Goal: Task Accomplishment & Management: Manage account settings

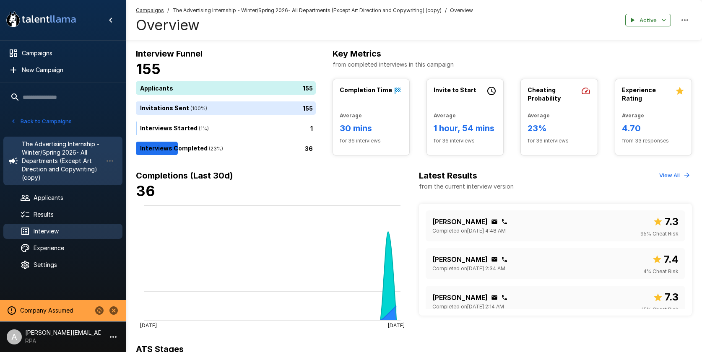
click at [70, 234] on span "Interview" at bounding box center [75, 231] width 82 height 8
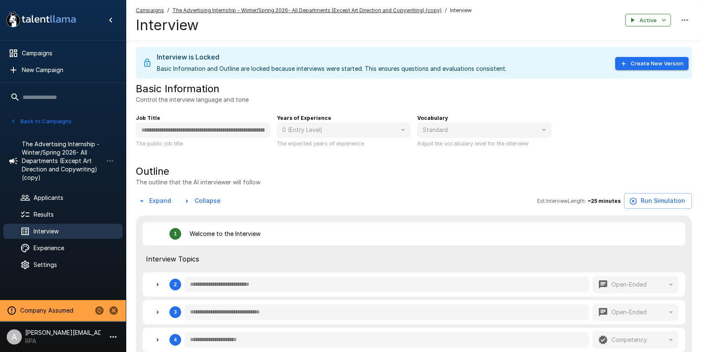
type textarea "*"
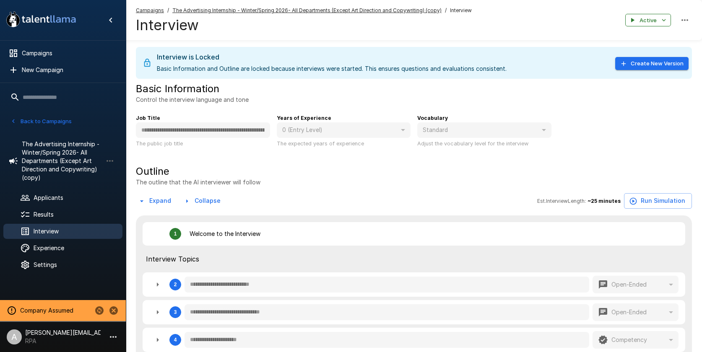
type textarea "*"
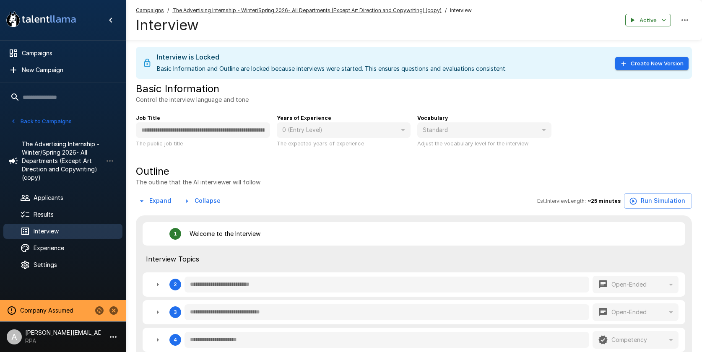
type textarea "*"
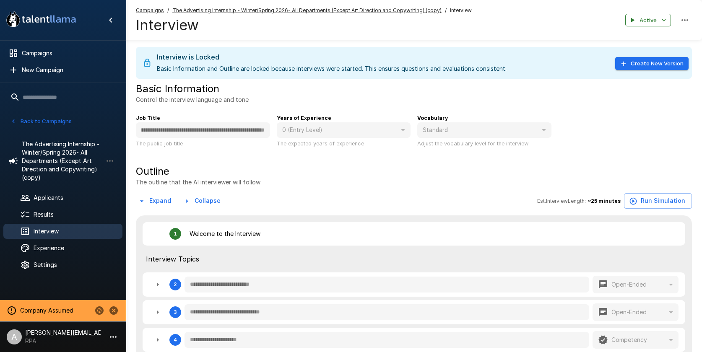
click at [275, 128] on div "**********" at bounding box center [410, 127] width 563 height 41
click at [276, 133] on div "**********" at bounding box center [410, 127] width 563 height 41
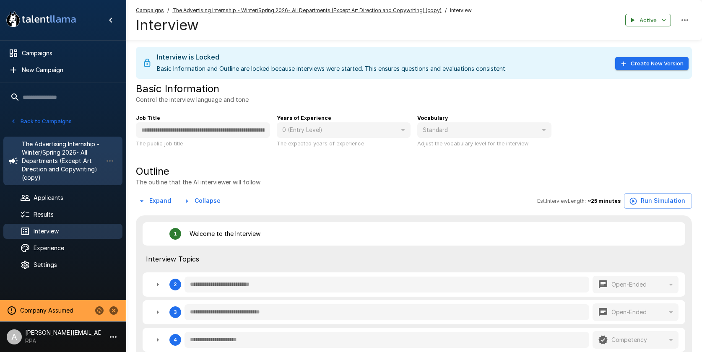
click at [66, 161] on span "The Advertising Internship - Winter/Spring 2026- All Departments (Except Art Di…" at bounding box center [62, 161] width 81 height 42
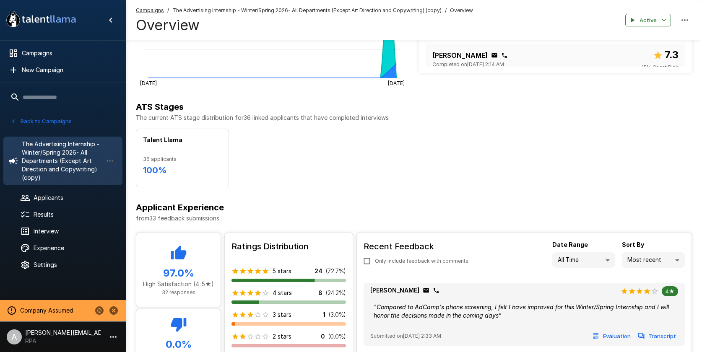
scroll to position [289, 0]
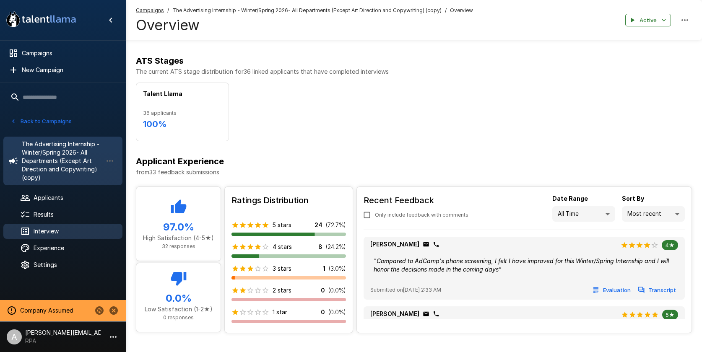
click at [59, 227] on span "Interview" at bounding box center [75, 231] width 82 height 8
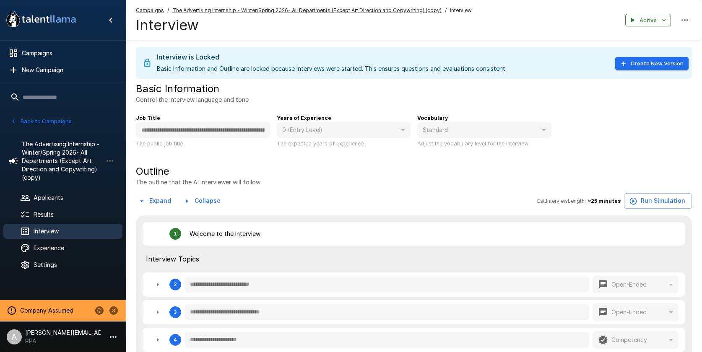
type textarea "*"
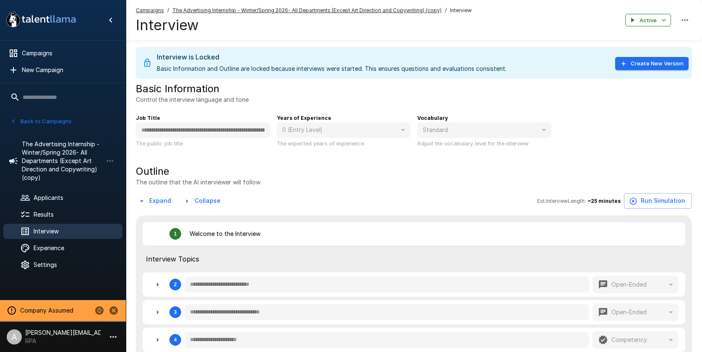
type textarea "*"
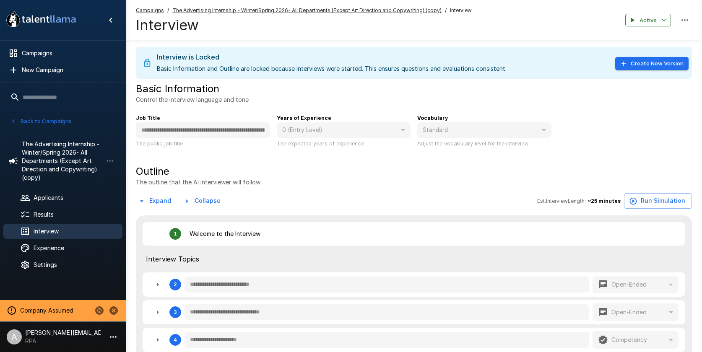
type textarea "*"
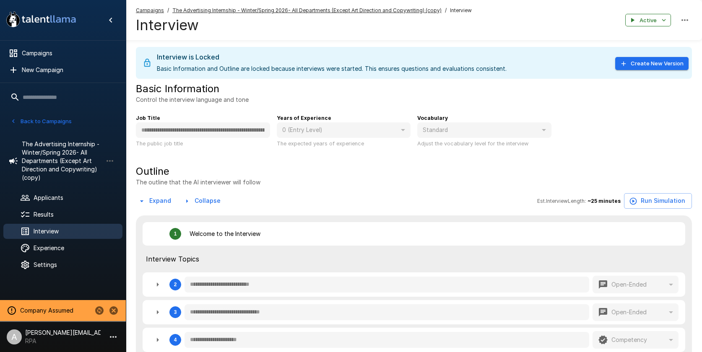
type textarea "*"
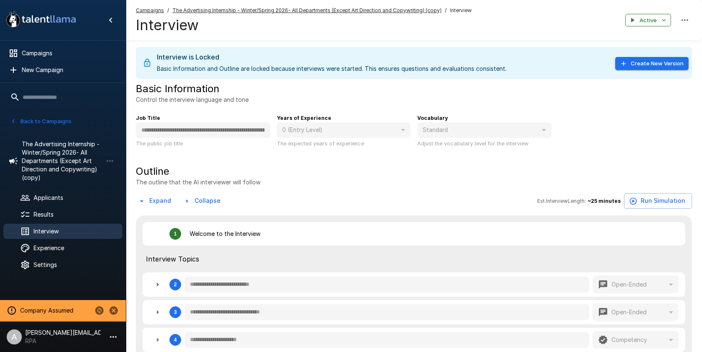
type textarea "*"
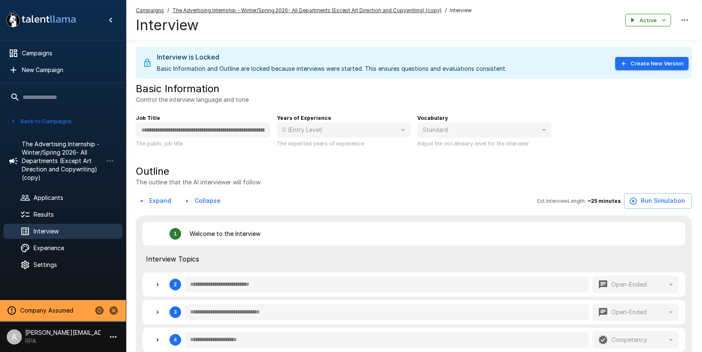
type textarea "*"
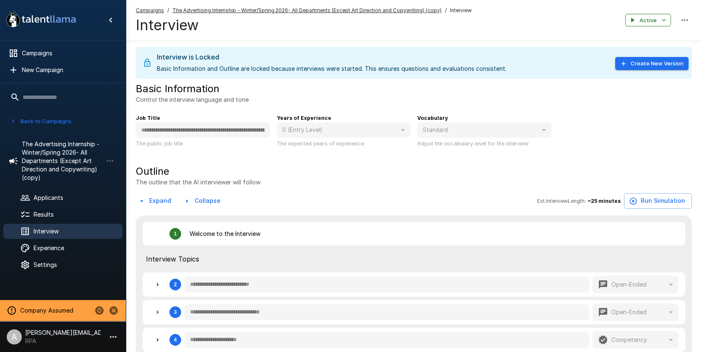
type textarea "*"
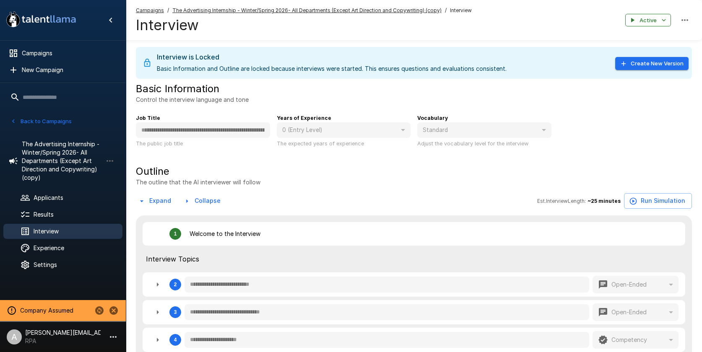
type textarea "*"
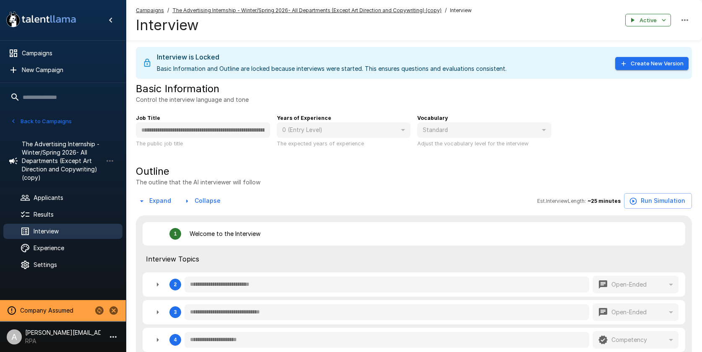
type textarea "*"
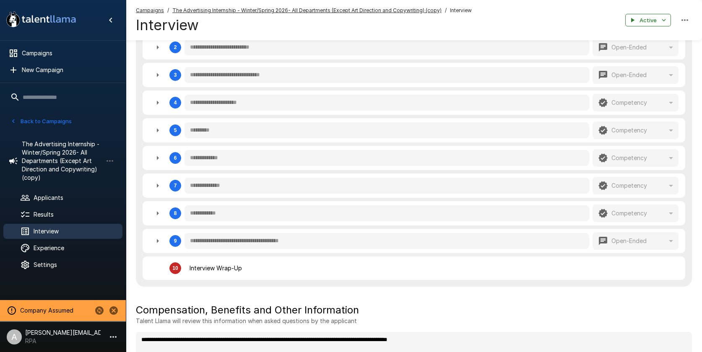
scroll to position [213, 0]
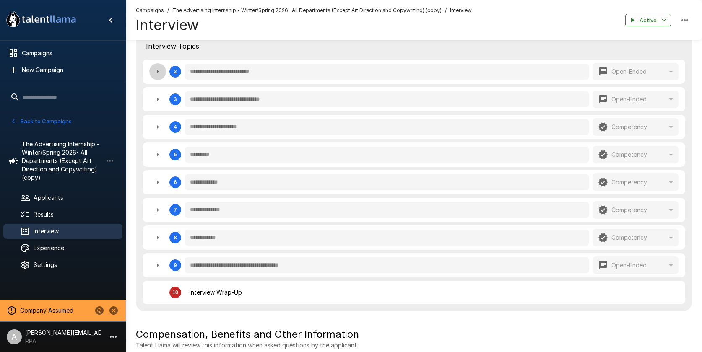
click at [160, 71] on icon "button" at bounding box center [158, 72] width 10 height 10
type textarea "*"
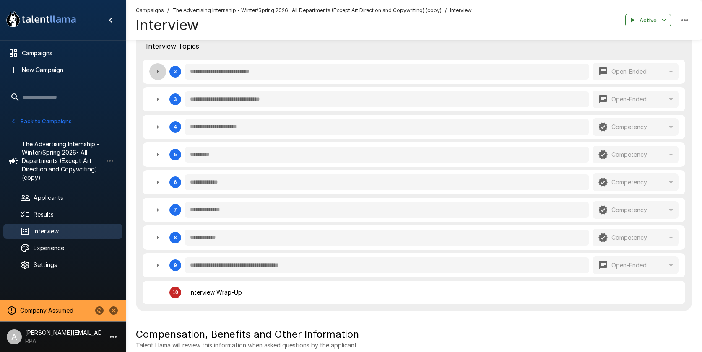
type textarea "*"
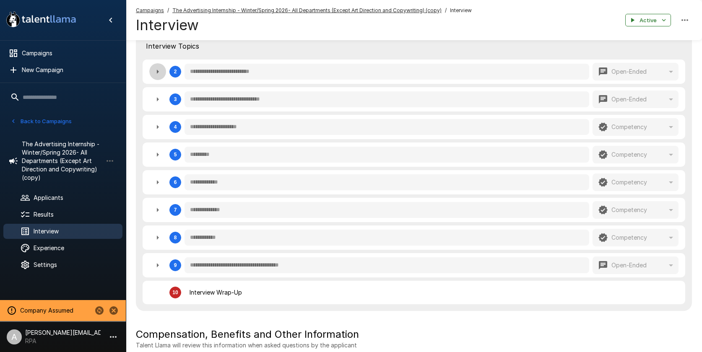
type textarea "*"
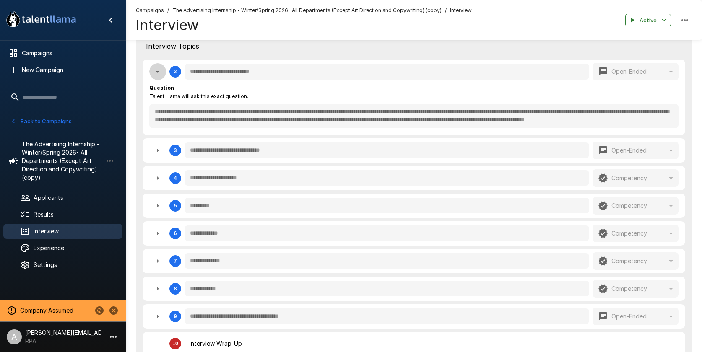
click at [160, 71] on icon "button" at bounding box center [158, 72] width 10 height 10
type textarea "*"
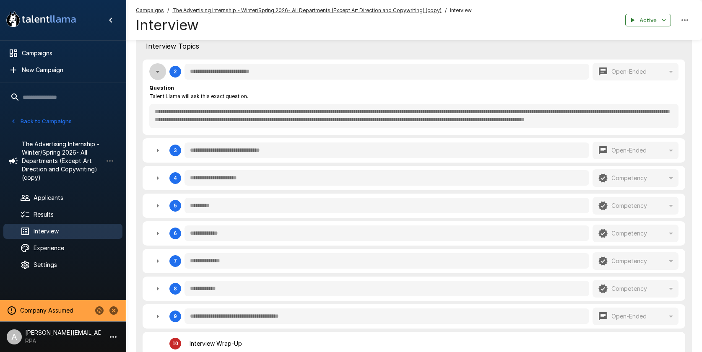
type textarea "*"
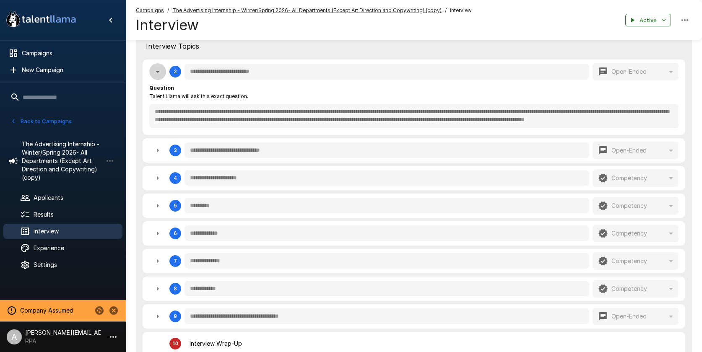
type textarea "*"
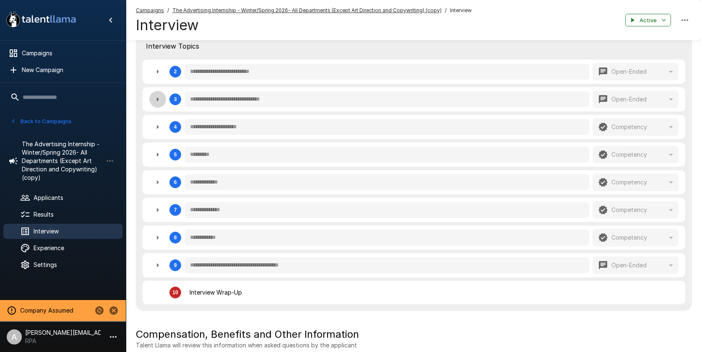
click at [154, 93] on button "button" at bounding box center [157, 99] width 17 height 17
type textarea "*"
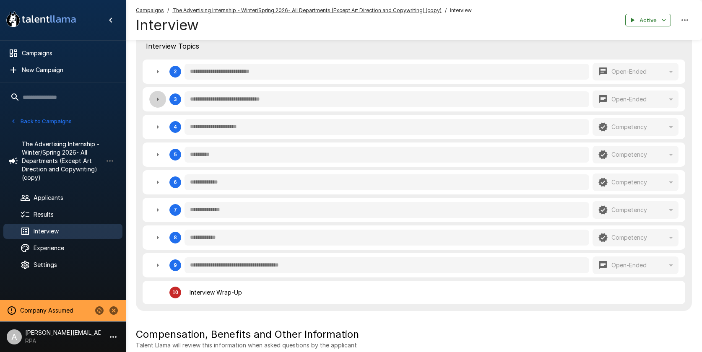
type textarea "*"
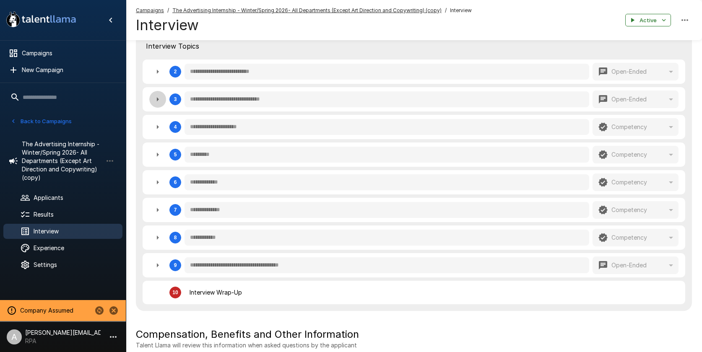
type textarea "*"
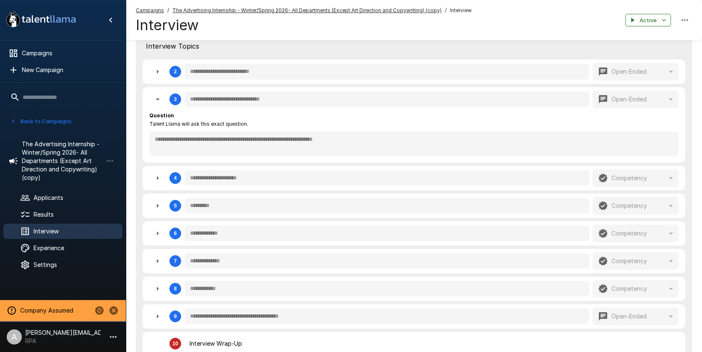
click at [154, 97] on icon "button" at bounding box center [158, 99] width 10 height 10
type textarea "*"
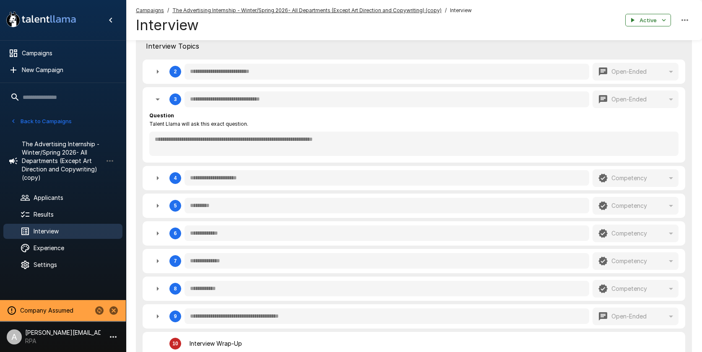
type textarea "*"
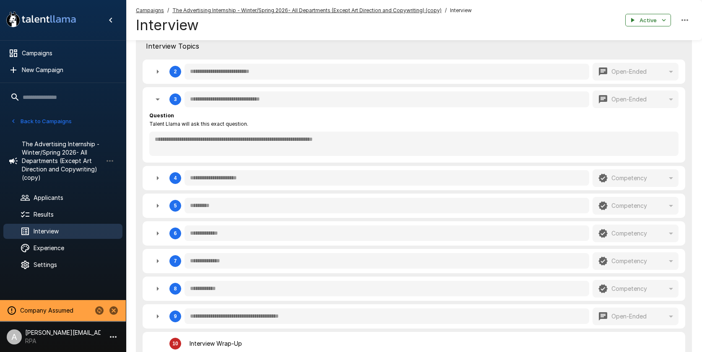
type textarea "*"
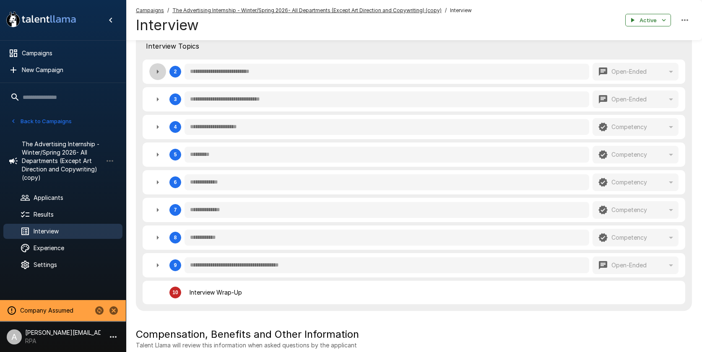
click at [156, 68] on icon "button" at bounding box center [158, 72] width 10 height 10
type textarea "*"
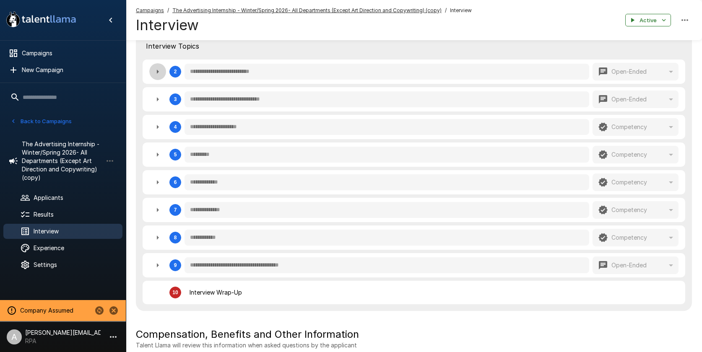
type textarea "*"
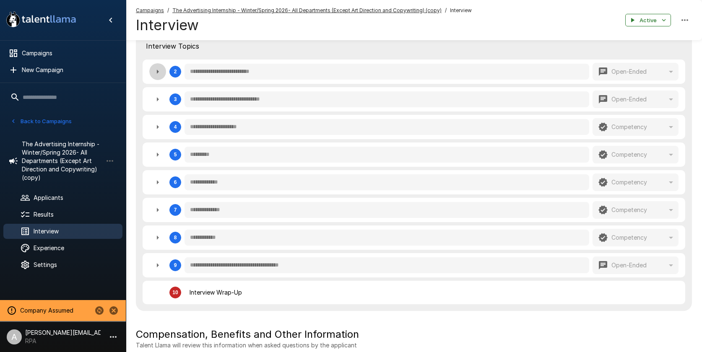
type textarea "*"
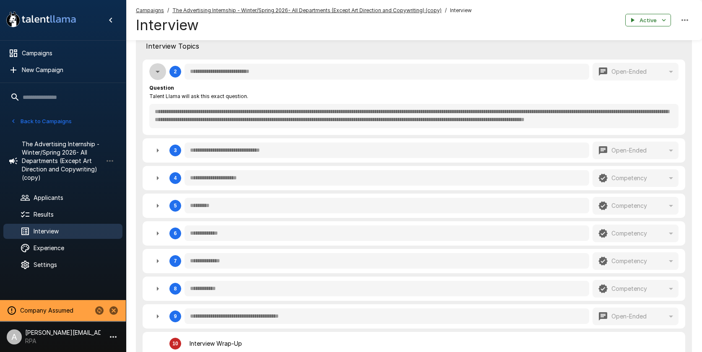
click at [156, 68] on icon "button" at bounding box center [158, 72] width 10 height 10
type textarea "*"
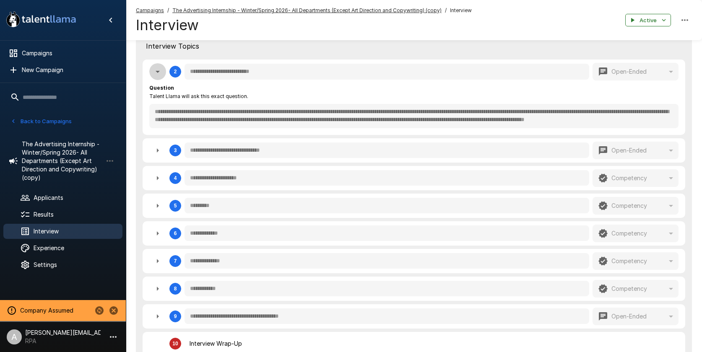
type textarea "*"
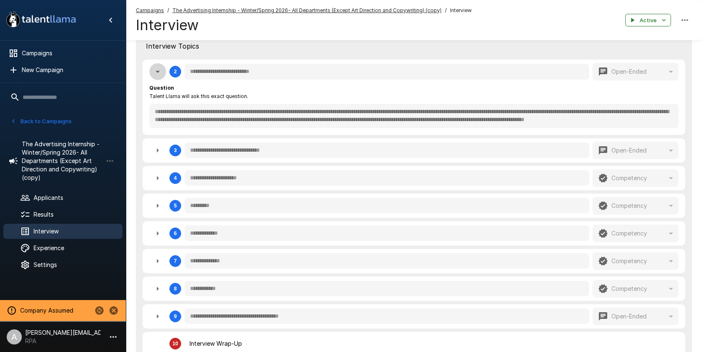
type textarea "*"
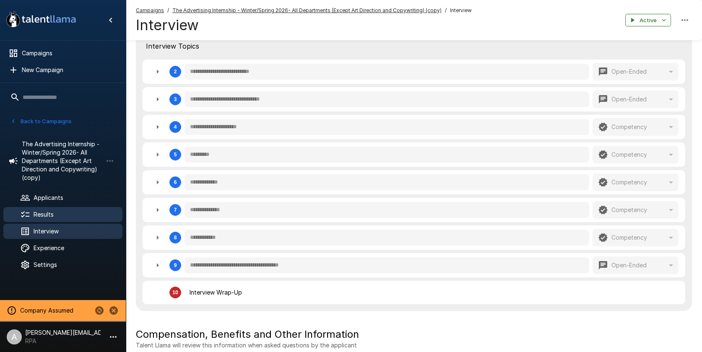
click at [56, 214] on span "Results" at bounding box center [75, 215] width 82 height 8
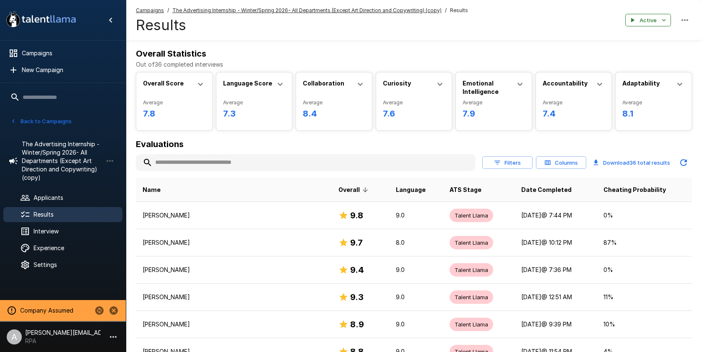
click at [560, 162] on button "Columns" at bounding box center [561, 162] width 50 height 13
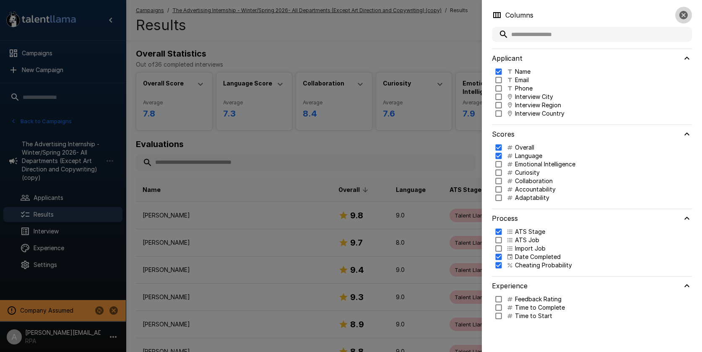
click at [687, 14] on icon "button" at bounding box center [684, 15] width 8 height 8
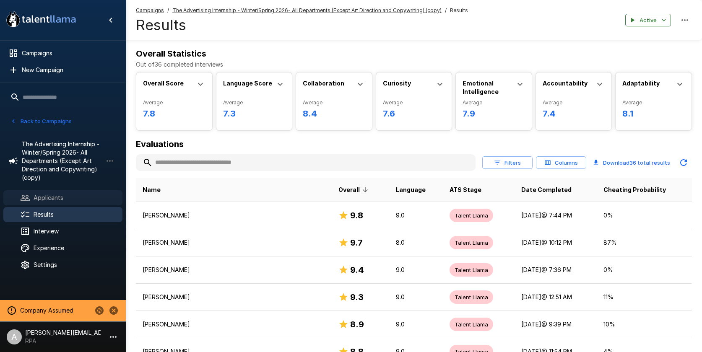
click at [43, 196] on span "Applicants" at bounding box center [75, 198] width 82 height 8
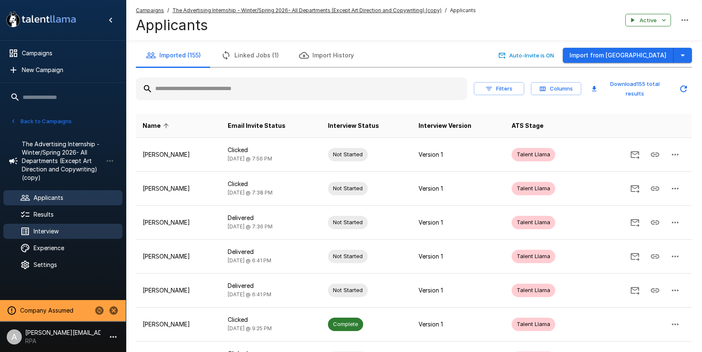
click at [48, 235] on span "Interview" at bounding box center [75, 231] width 82 height 8
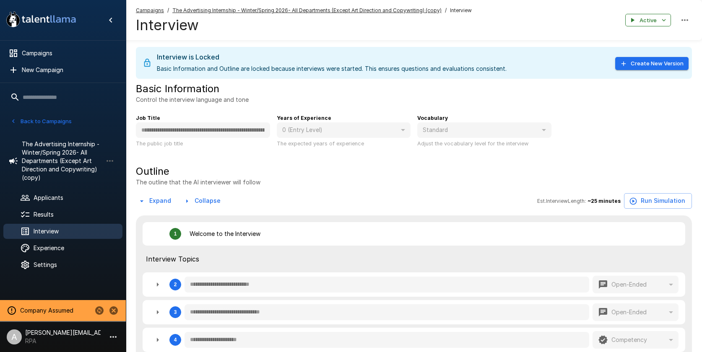
type textarea "*"
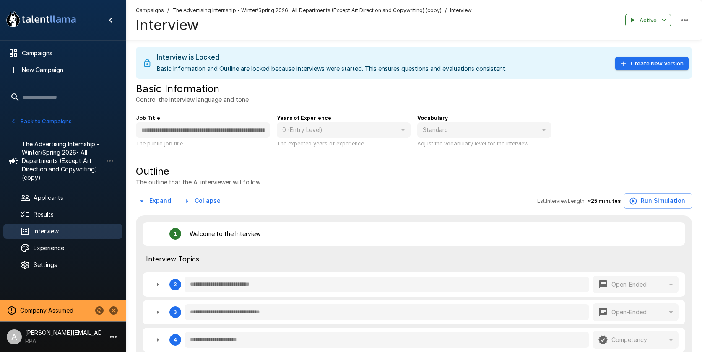
type textarea "*"
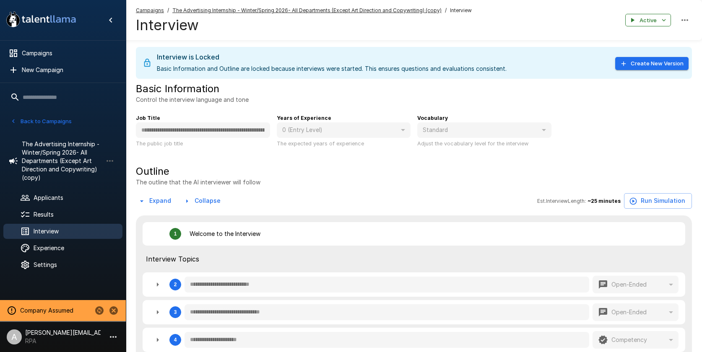
type textarea "*"
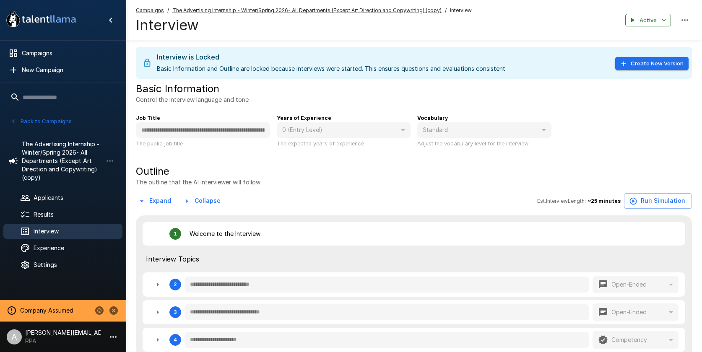
type textarea "*"
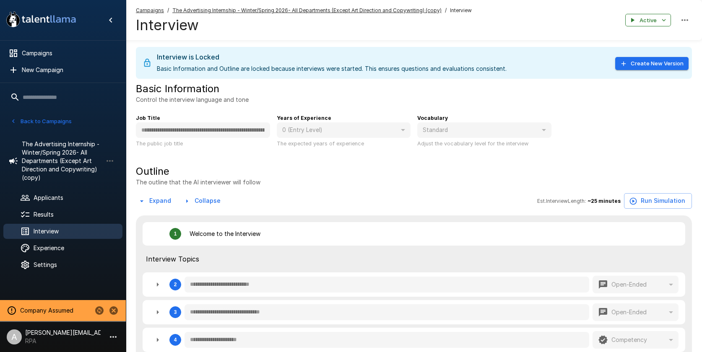
type textarea "*"
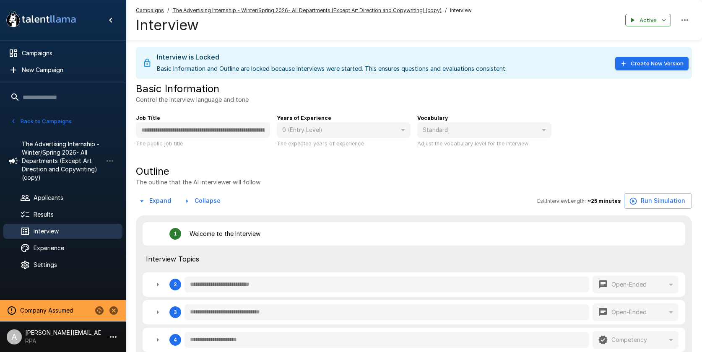
type textarea "*"
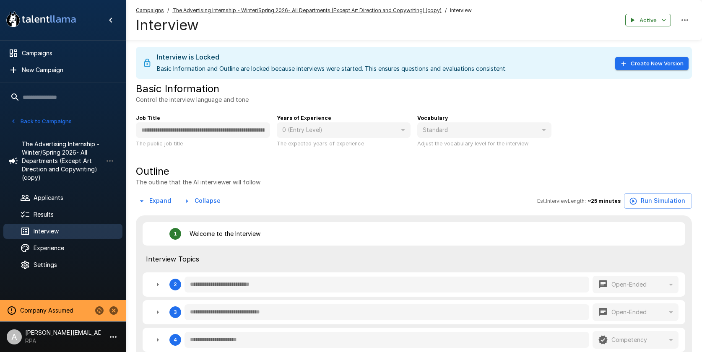
type textarea "*"
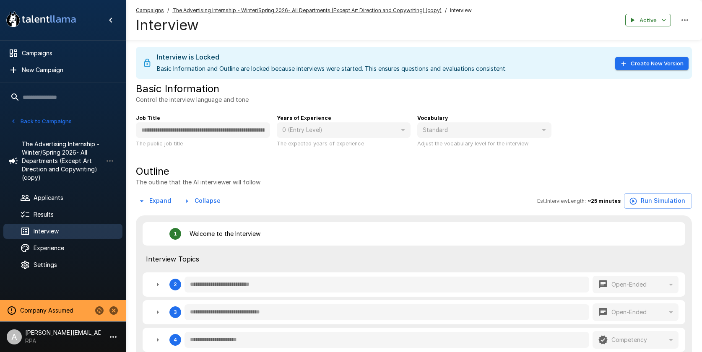
type textarea "*"
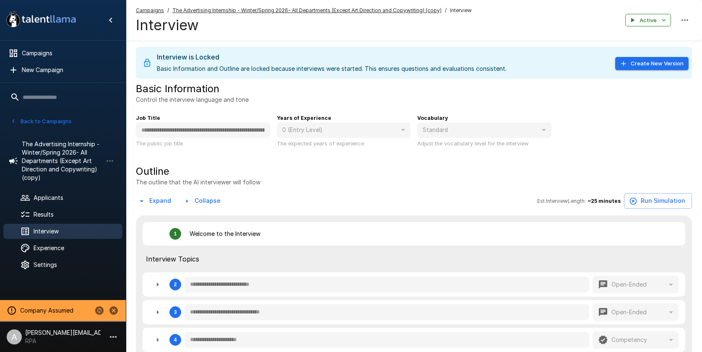
type textarea "*"
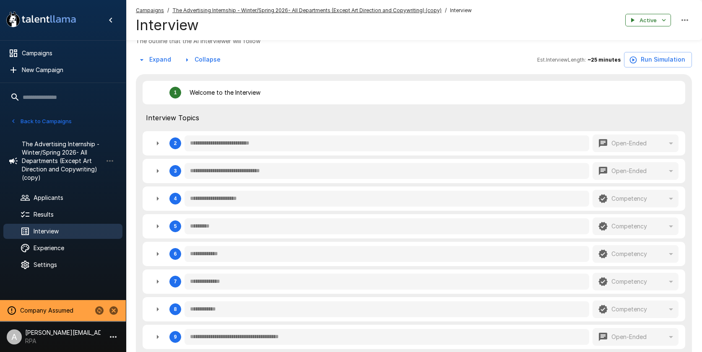
scroll to position [179, 0]
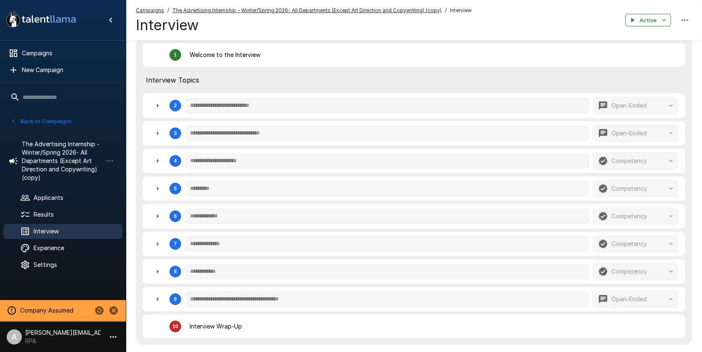
click at [153, 105] on icon "button" at bounding box center [158, 106] width 10 height 10
type textarea "*"
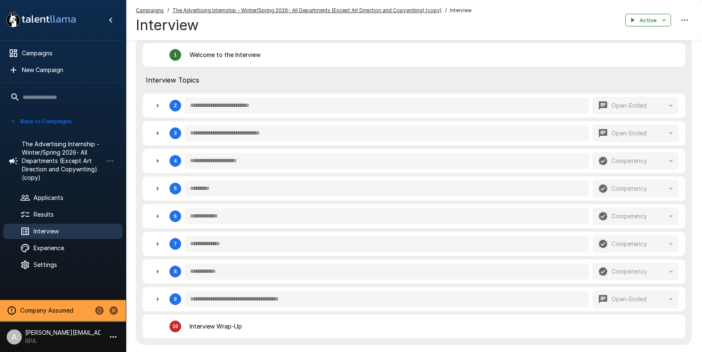
type textarea "*"
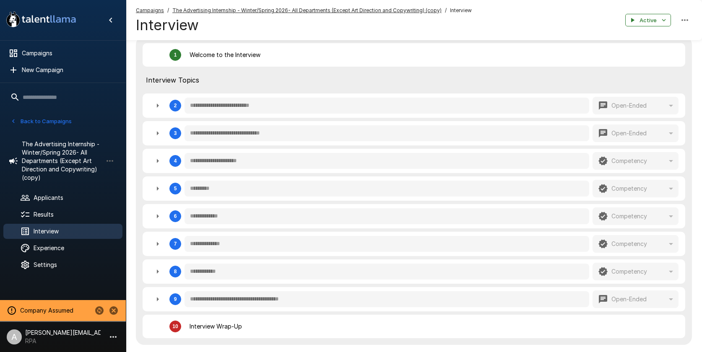
type textarea "*"
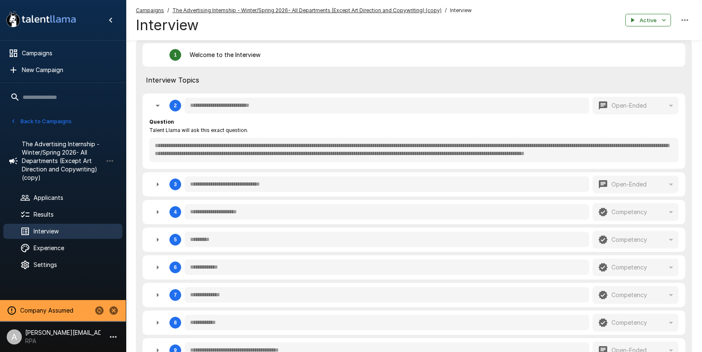
scroll to position [0, 0]
click at [159, 184] on icon "button" at bounding box center [158, 185] width 10 height 10
type textarea "*"
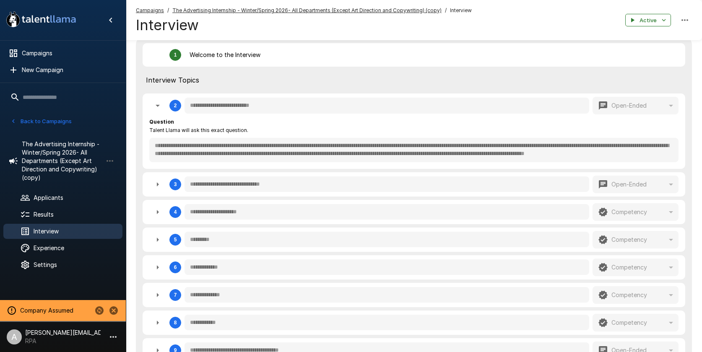
type textarea "*"
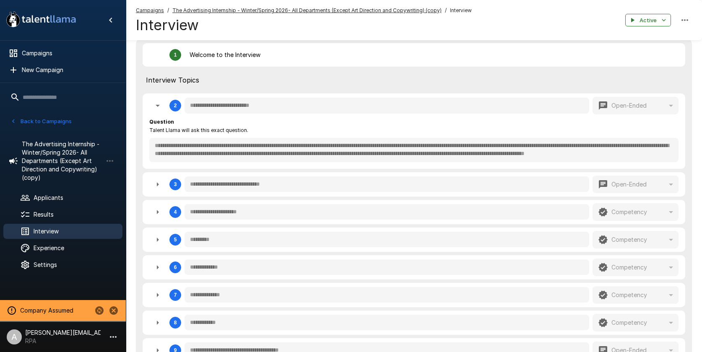
type textarea "*"
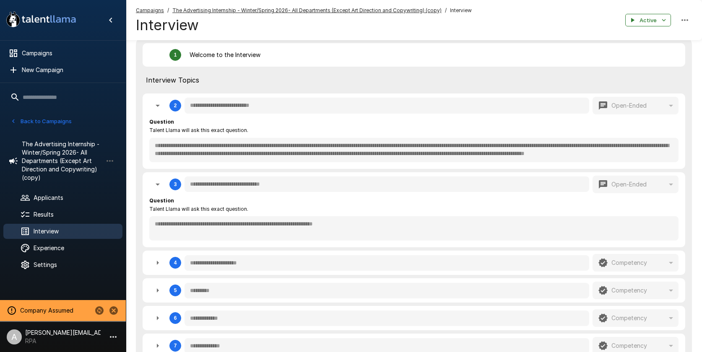
click at [159, 184] on icon "button" at bounding box center [158, 185] width 10 height 10
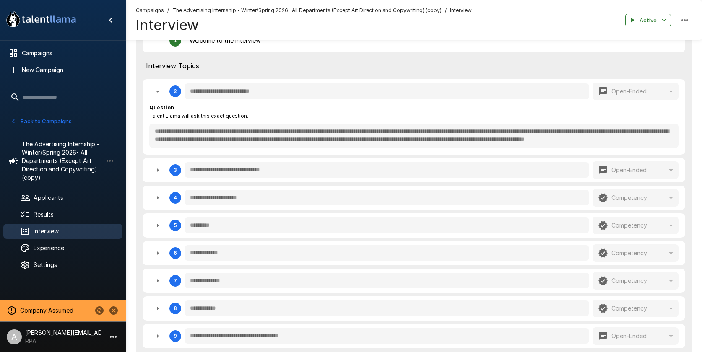
scroll to position [220, 0]
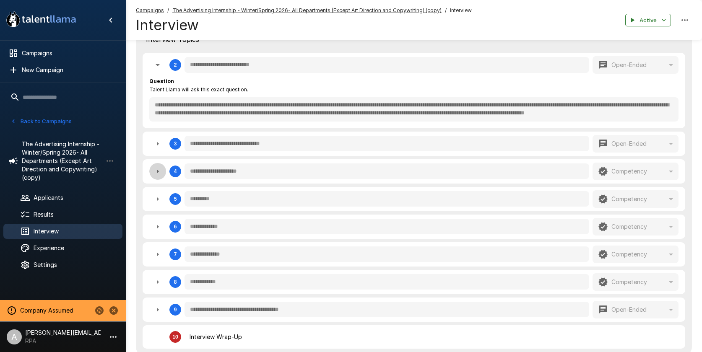
click at [155, 174] on icon "button" at bounding box center [158, 172] width 10 height 10
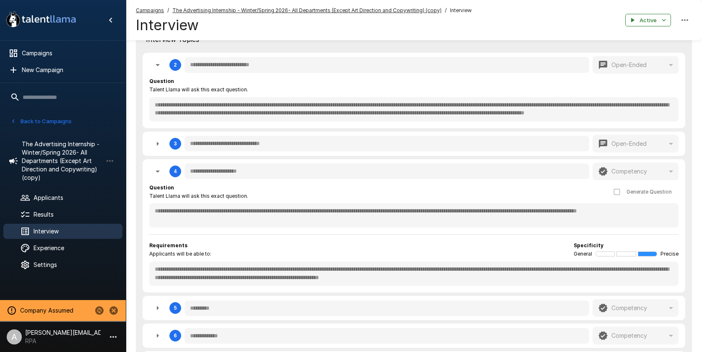
click at [155, 174] on icon "button" at bounding box center [158, 172] width 10 height 10
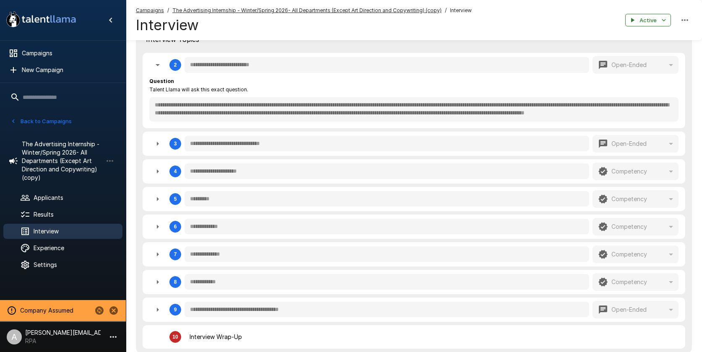
click at [153, 201] on icon "button" at bounding box center [158, 199] width 10 height 10
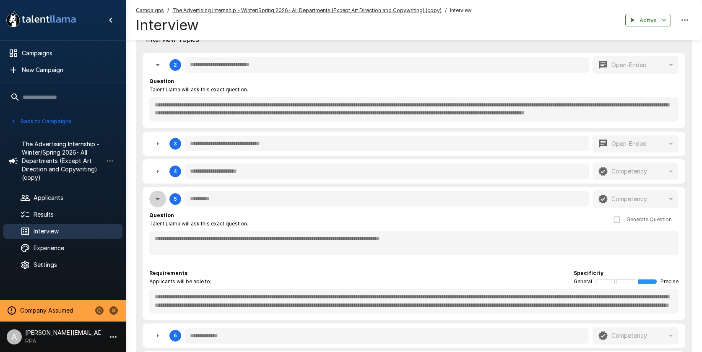
click at [153, 201] on icon "button" at bounding box center [158, 199] width 10 height 10
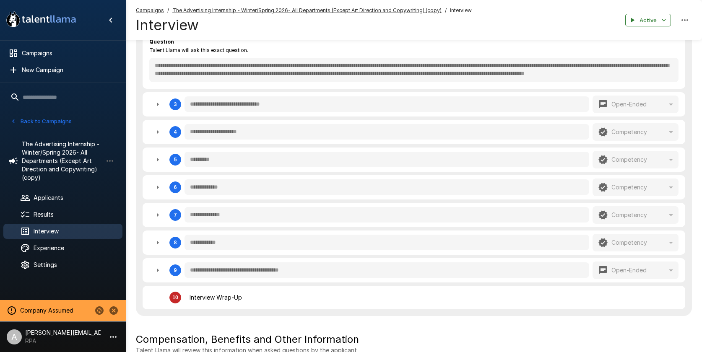
scroll to position [278, 0]
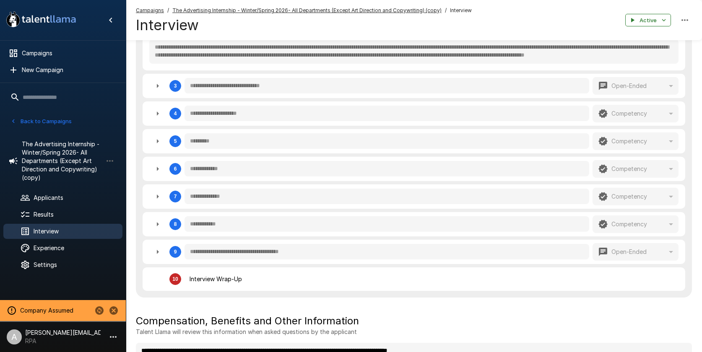
click at [152, 230] on button "button" at bounding box center [157, 224] width 17 height 17
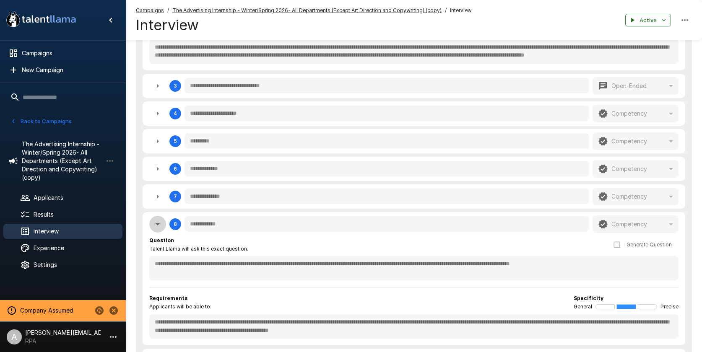
click at [154, 227] on icon "button" at bounding box center [158, 224] width 10 height 10
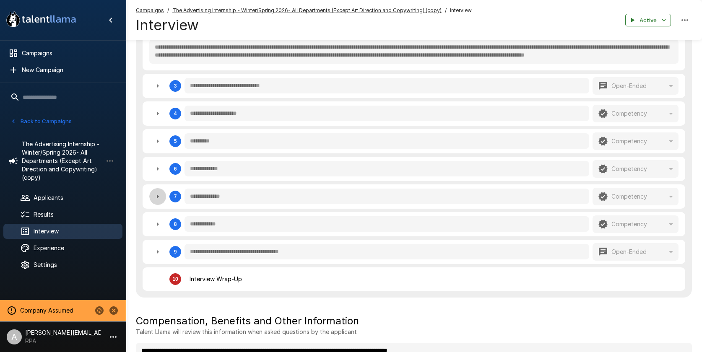
click at [159, 192] on icon "button" at bounding box center [158, 197] width 10 height 10
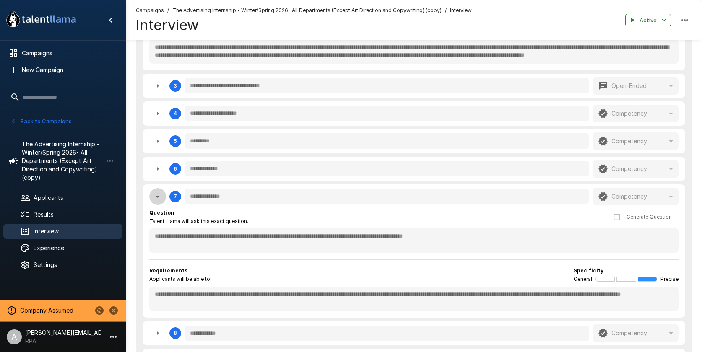
click at [159, 192] on icon "button" at bounding box center [158, 197] width 10 height 10
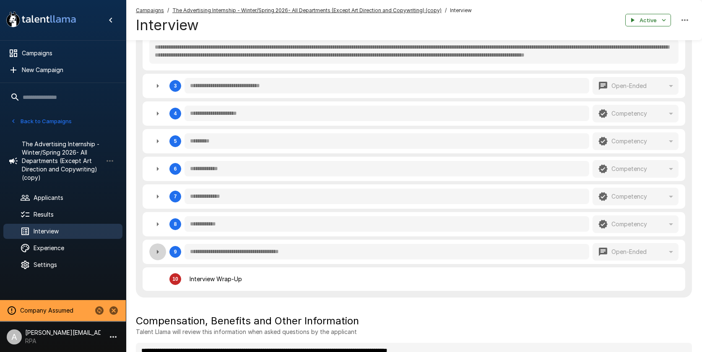
click at [157, 255] on icon "button" at bounding box center [158, 252] width 10 height 10
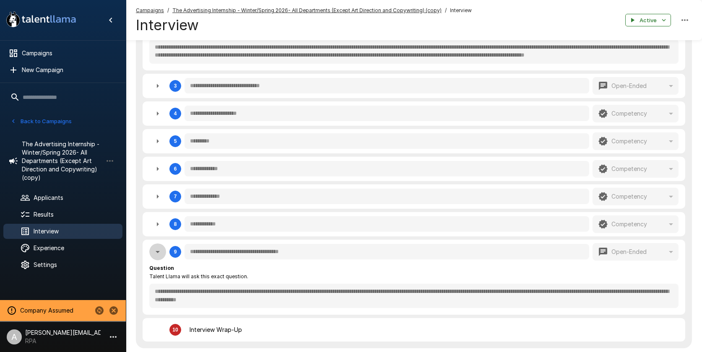
click at [157, 255] on icon "button" at bounding box center [158, 252] width 10 height 10
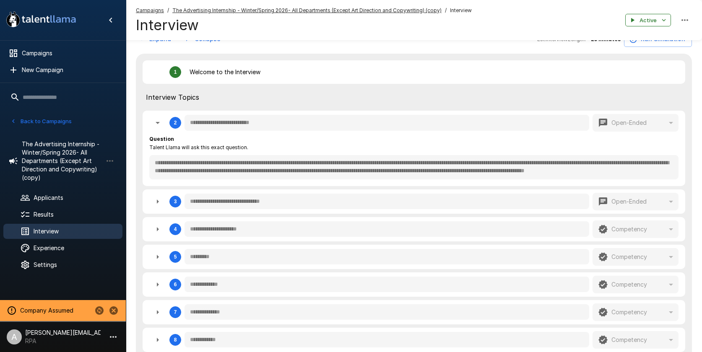
scroll to position [129, 0]
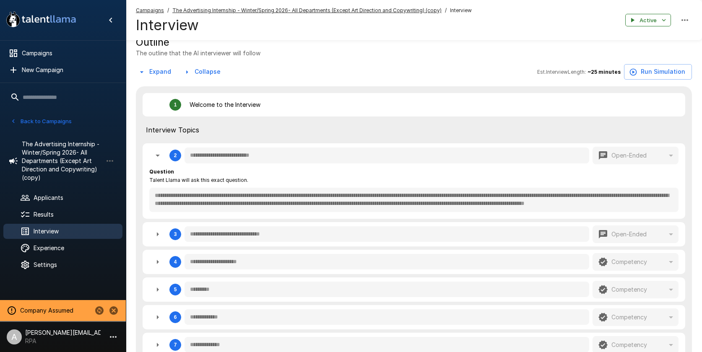
click at [157, 156] on icon "button" at bounding box center [158, 156] width 4 height 2
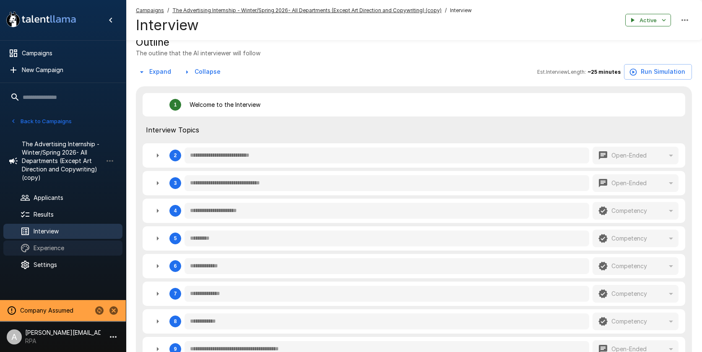
click at [69, 250] on span "Experience" at bounding box center [75, 248] width 82 height 8
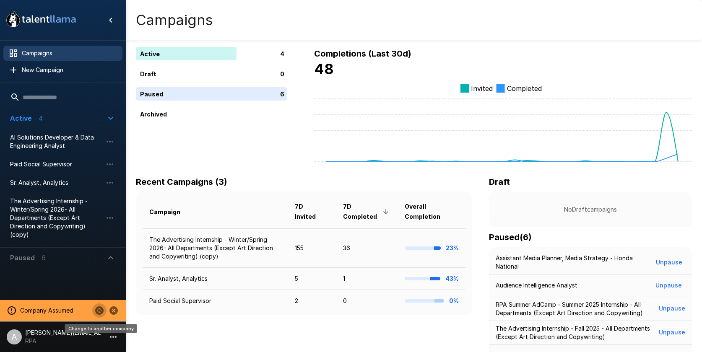
click at [102, 308] on icon "Change to another company" at bounding box center [99, 311] width 10 height 10
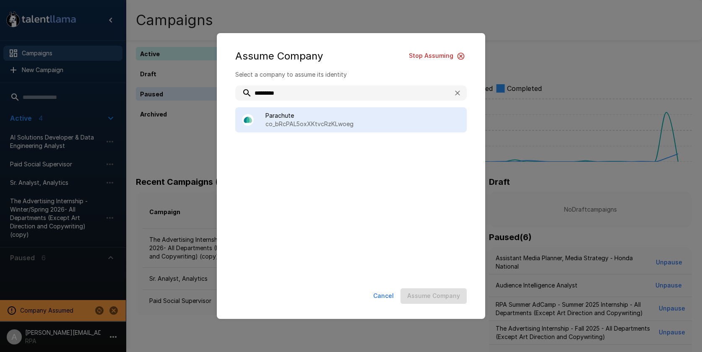
type input "*********"
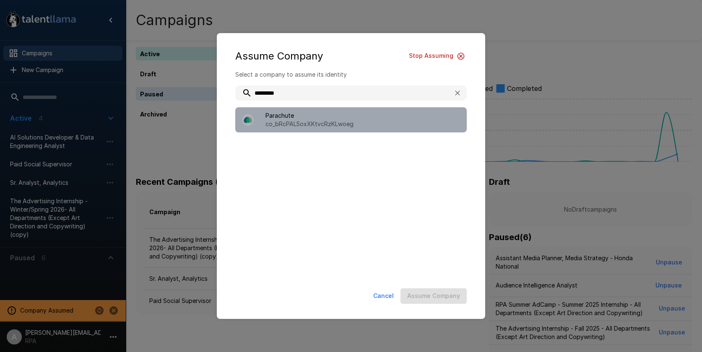
click at [359, 108] on div "Parachute co_bRcPAL5oxXKtvcRzKLwoeg" at bounding box center [351, 119] width 232 height 25
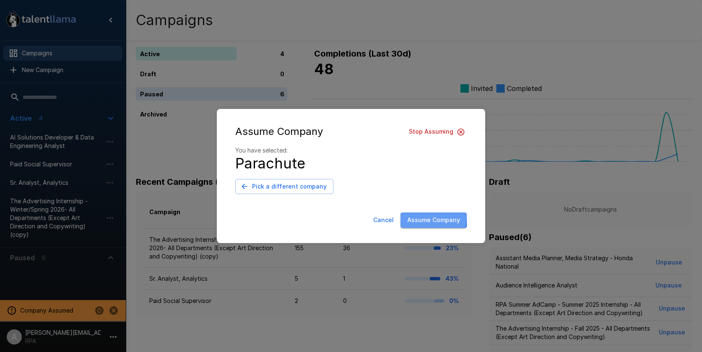
click at [412, 216] on button "Assume Company" at bounding box center [434, 221] width 66 height 16
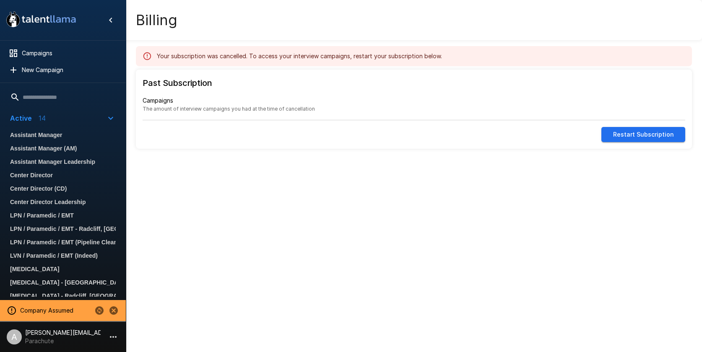
click at [38, 136] on span "Assistant Manager" at bounding box center [63, 135] width 106 height 10
click at [319, 169] on div "Your subscription was cancelled. To access your interview campaigns, restart yo…" at bounding box center [414, 91] width 576 height 182
click at [96, 340] on p "Parachute" at bounding box center [63, 341] width 76 height 8
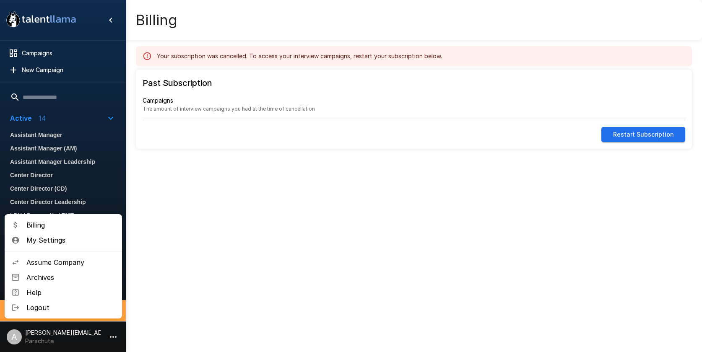
click at [354, 212] on div at bounding box center [351, 176] width 702 height 352
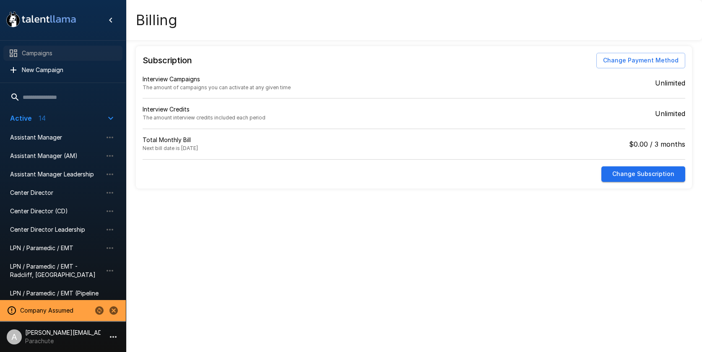
click at [52, 55] on span "Campaigns" at bounding box center [69, 53] width 94 height 8
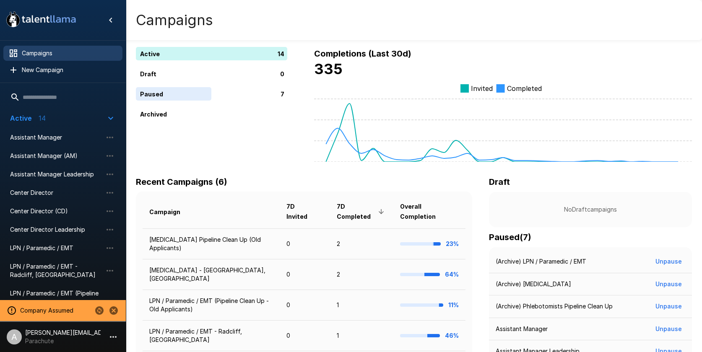
click at [99, 308] on icon "Change to another company" at bounding box center [99, 311] width 8 height 8
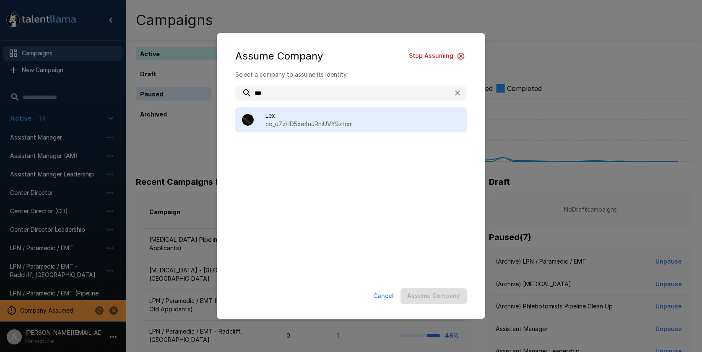
type input "***"
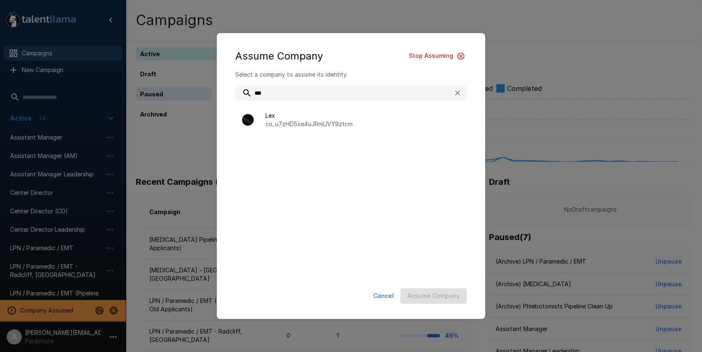
click at [344, 114] on span "Lex" at bounding box center [363, 116] width 195 height 8
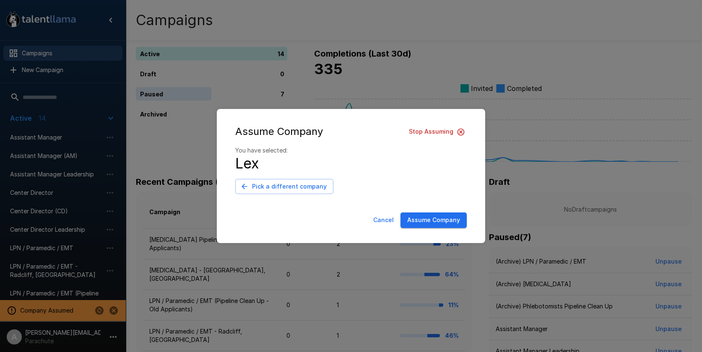
click at [433, 226] on button "Assume Company" at bounding box center [434, 221] width 66 height 16
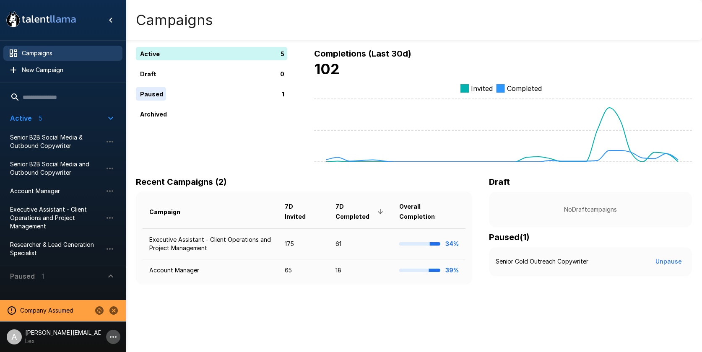
click at [116, 337] on icon "button" at bounding box center [113, 337] width 7 height 2
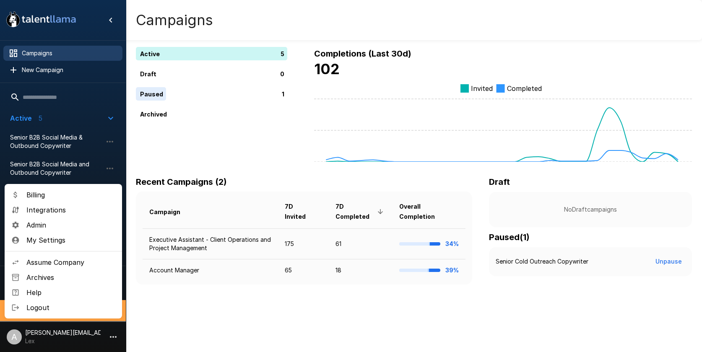
click at [52, 205] on span "Integrations" at bounding box center [70, 210] width 89 height 10
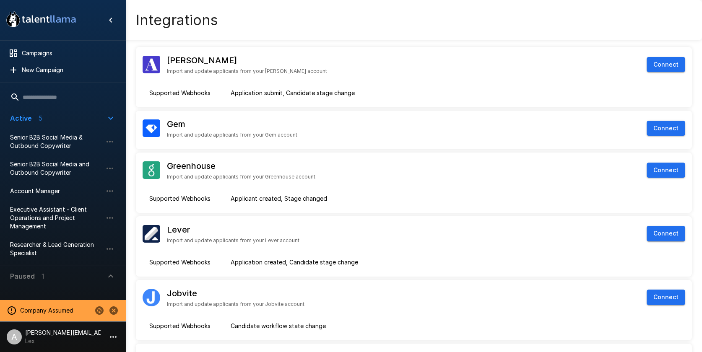
click at [52, 205] on div "Billing Integrations Admin My Settings Assume Company Archives Help Logout" at bounding box center [351, 176] width 702 height 352
click at [106, 337] on li "A [PERSON_NAME][EMAIL_ADDRESS][DOMAIN_NAME] [PERSON_NAME]" at bounding box center [63, 335] width 126 height 27
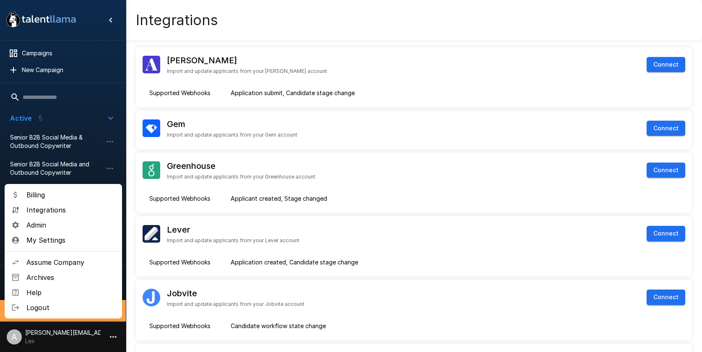
click at [37, 198] on span "Billing" at bounding box center [70, 195] width 89 height 10
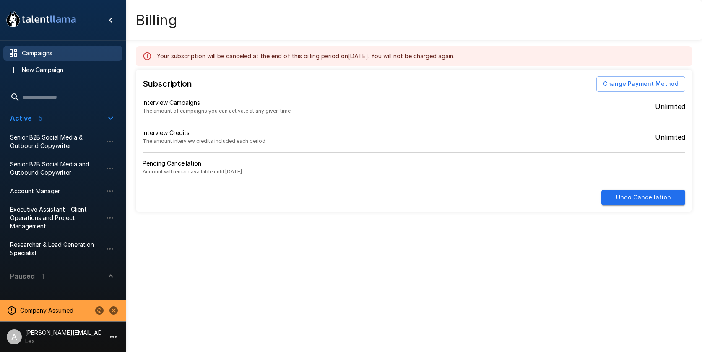
click at [51, 54] on span "Campaigns" at bounding box center [69, 53] width 94 height 8
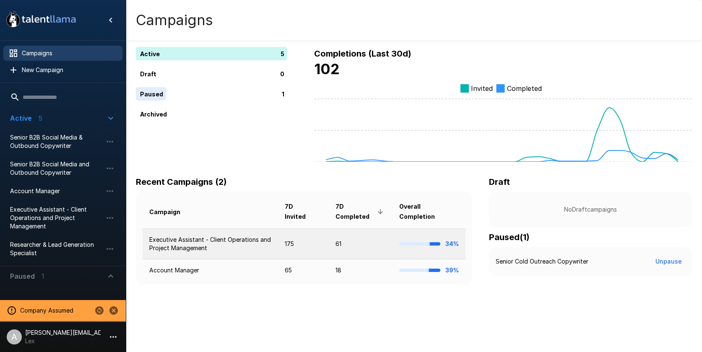
click at [318, 244] on td "175" at bounding box center [303, 244] width 51 height 31
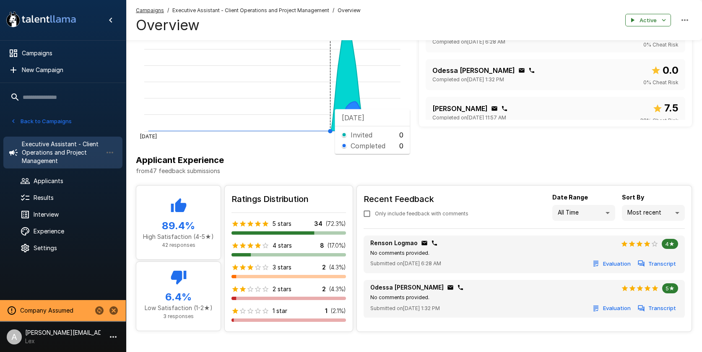
scroll to position [203, 0]
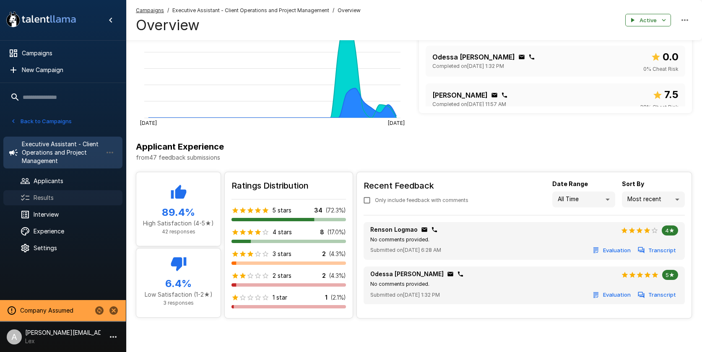
click at [49, 200] on span "Results" at bounding box center [75, 198] width 82 height 8
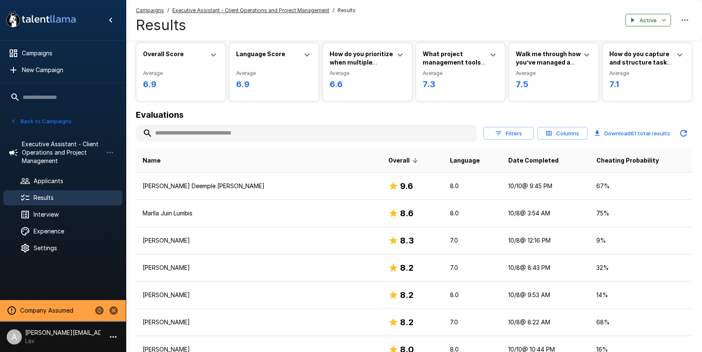
scroll to position [31, 0]
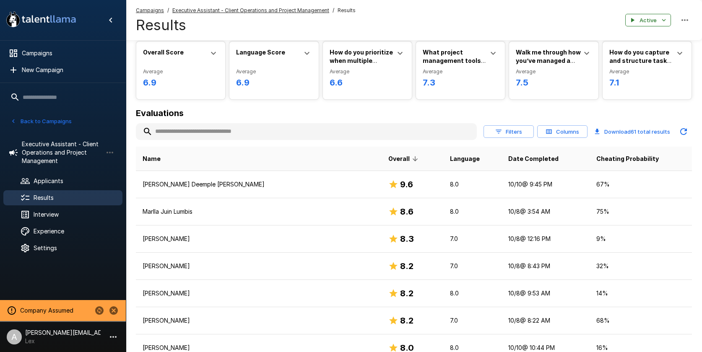
click at [635, 59] on b "How do you capture and structure tasks after a client meeting?" at bounding box center [641, 65] width 62 height 32
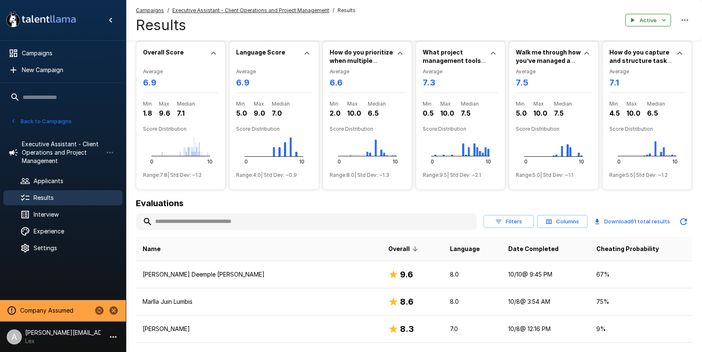
click at [635, 59] on b "How do you capture and structure tasks after a client meeting?" at bounding box center [641, 65] width 62 height 32
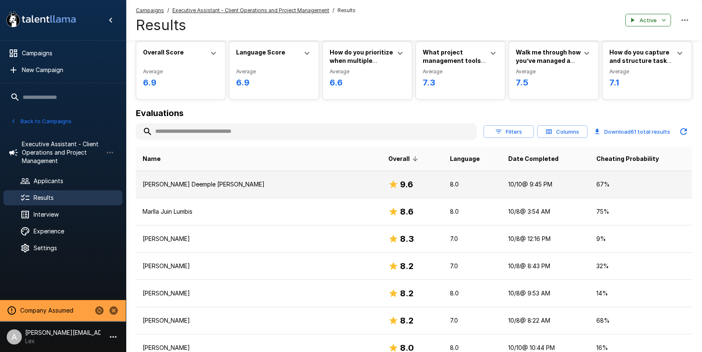
click at [216, 174] on td "[PERSON_NAME] Deemple [PERSON_NAME]" at bounding box center [259, 184] width 246 height 27
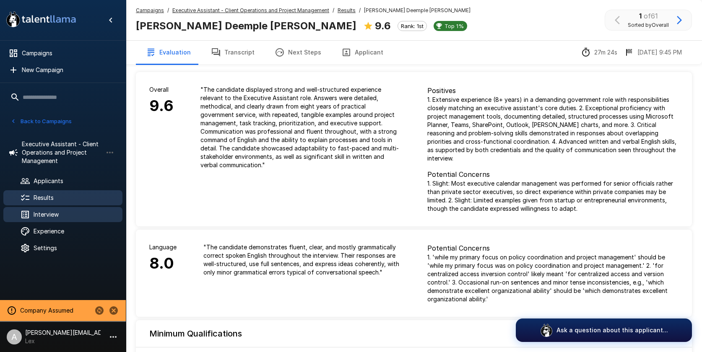
click at [55, 214] on span "Interview" at bounding box center [75, 215] width 82 height 8
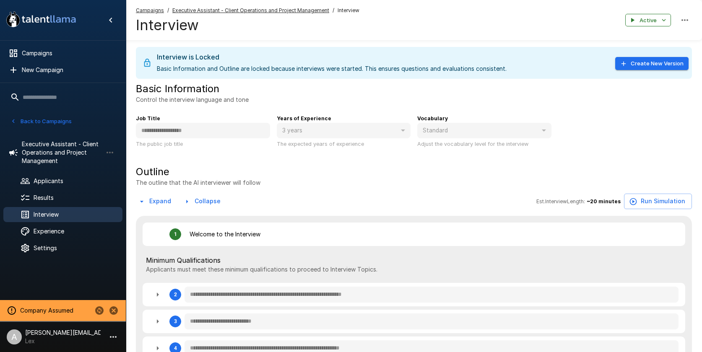
type textarea "*"
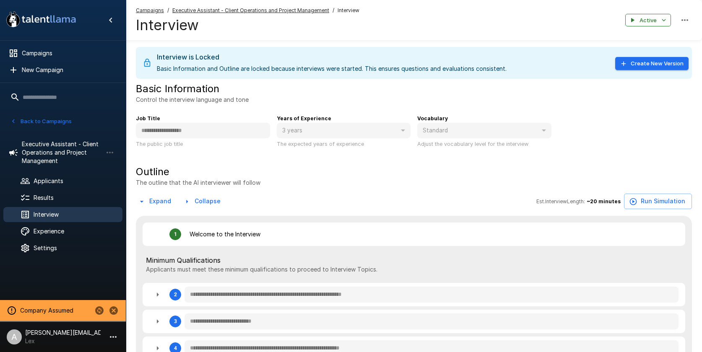
type textarea "*"
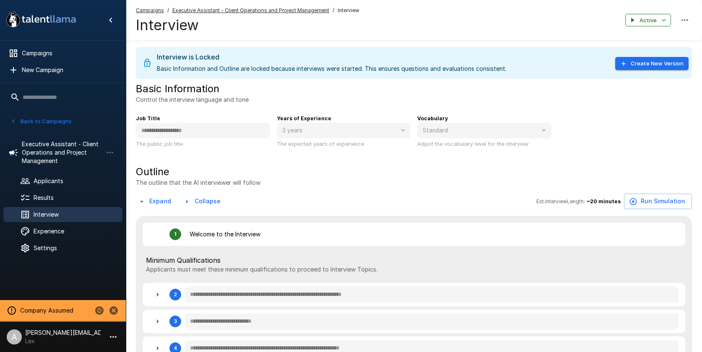
type textarea "*"
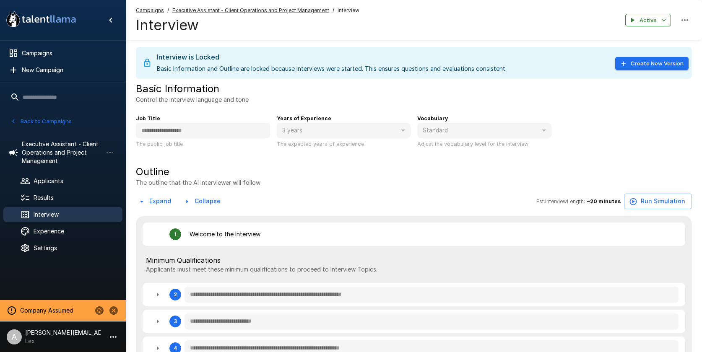
type textarea "*"
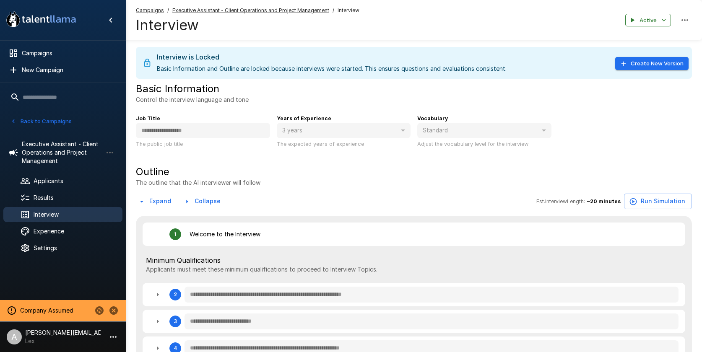
type textarea "*"
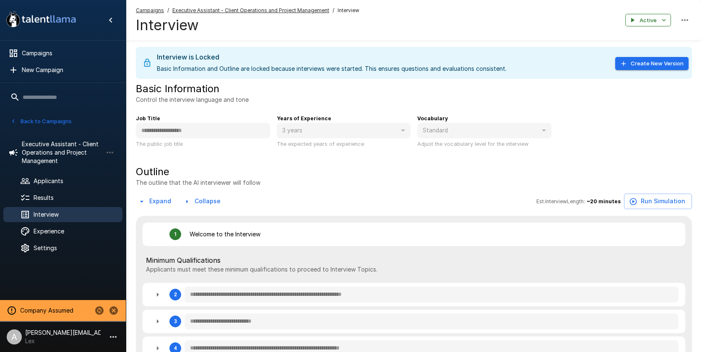
type textarea "*"
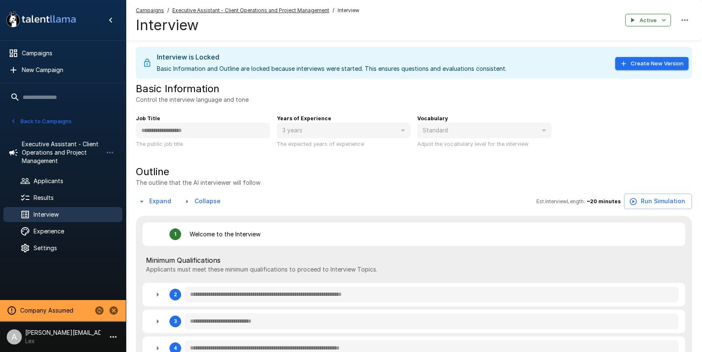
type textarea "*"
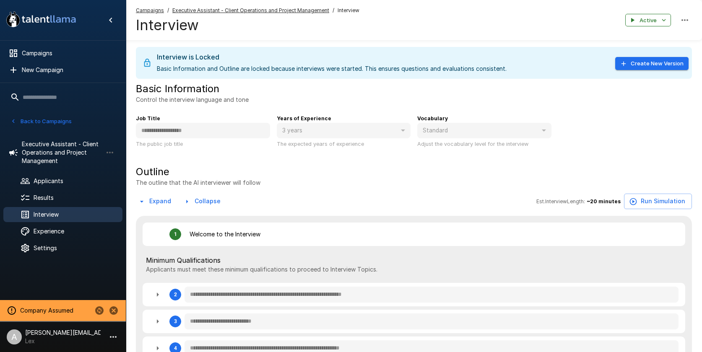
type textarea "*"
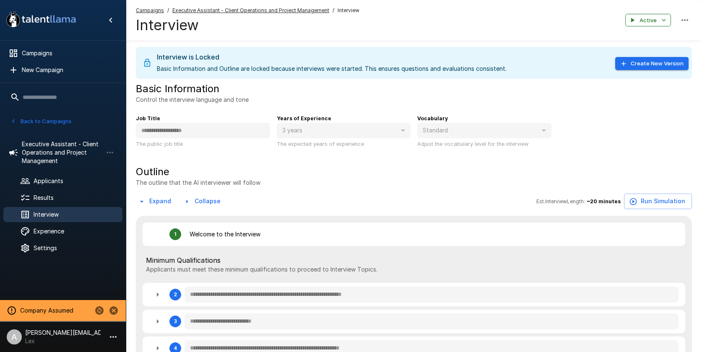
type textarea "*"
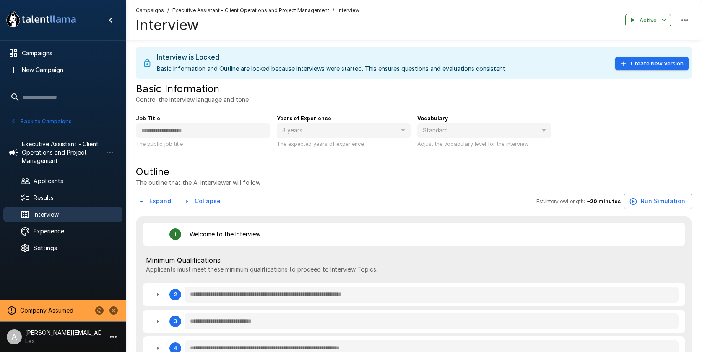
type textarea "*"
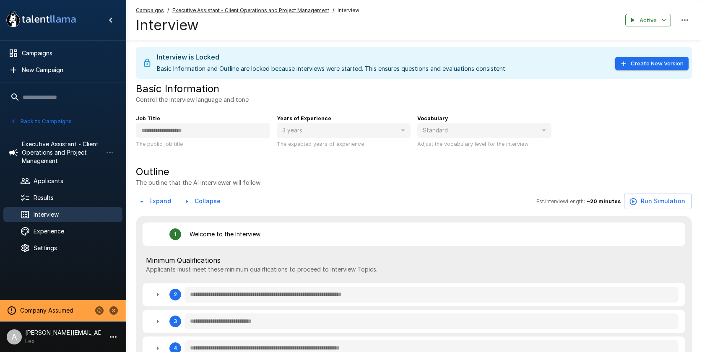
type textarea "*"
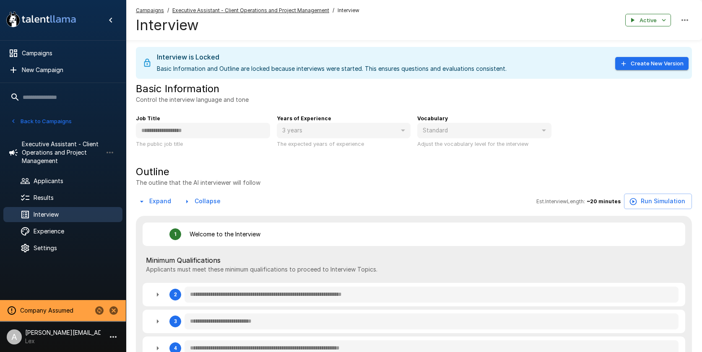
type textarea "*"
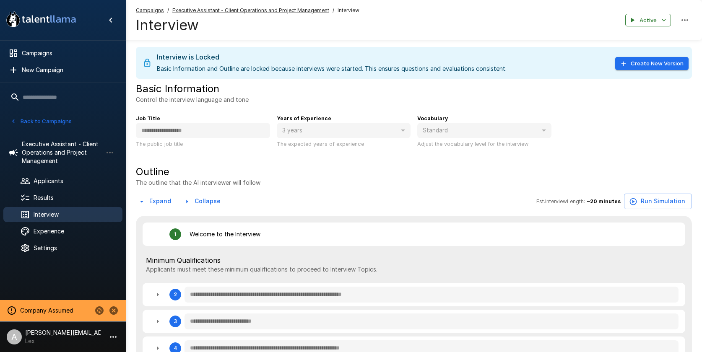
type textarea "*"
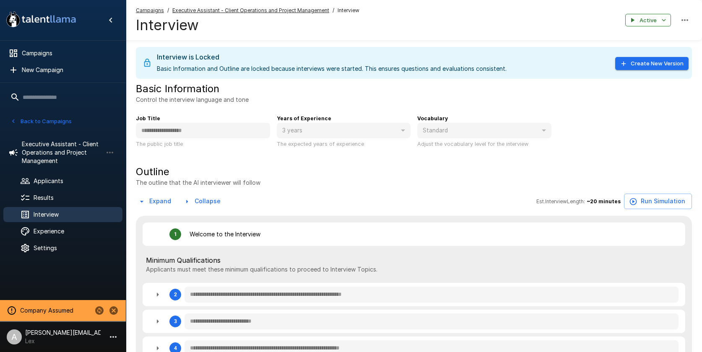
type textarea "*"
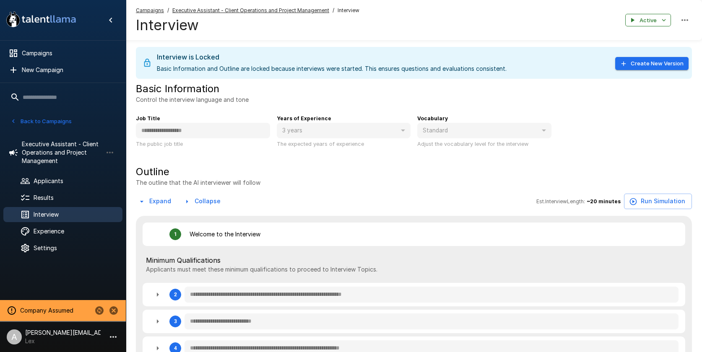
type textarea "*"
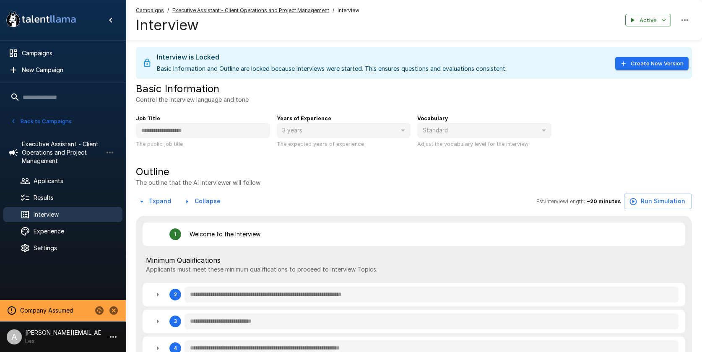
type textarea "*"
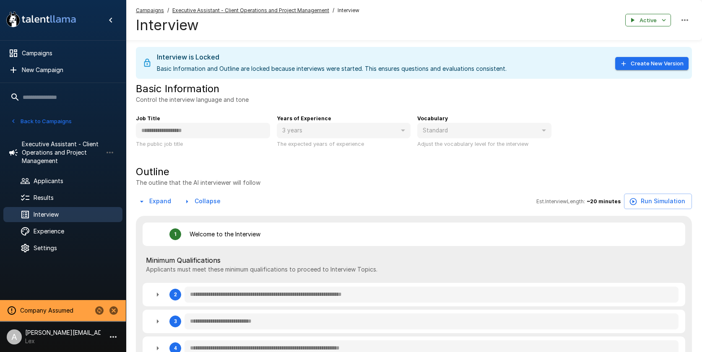
type textarea "*"
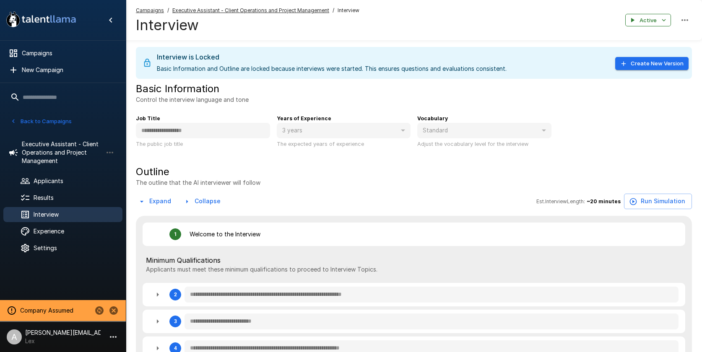
type textarea "*"
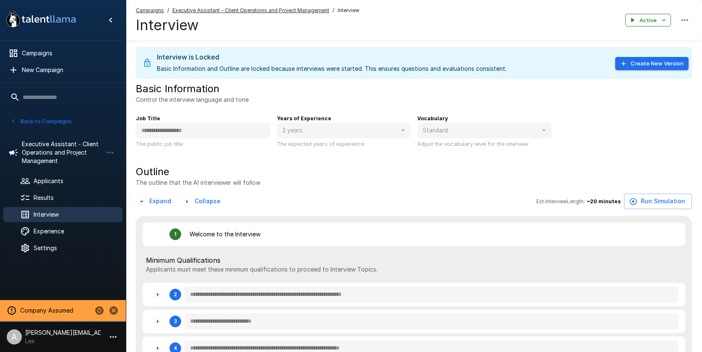
type textarea "*"
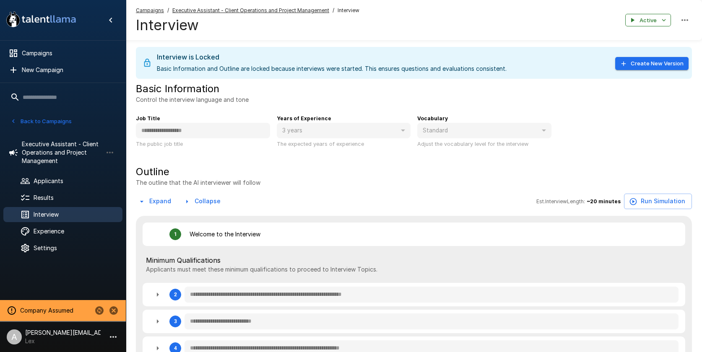
type textarea "*"
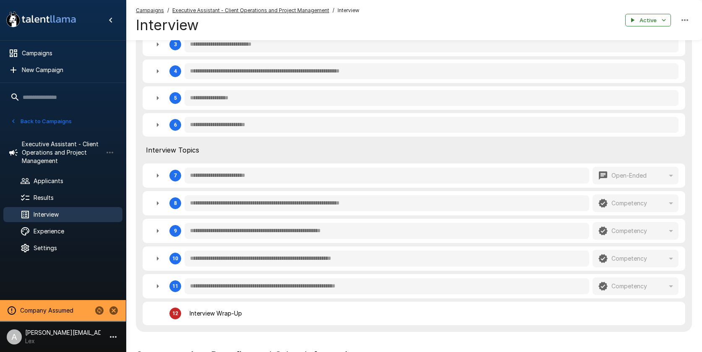
scroll to position [310, 0]
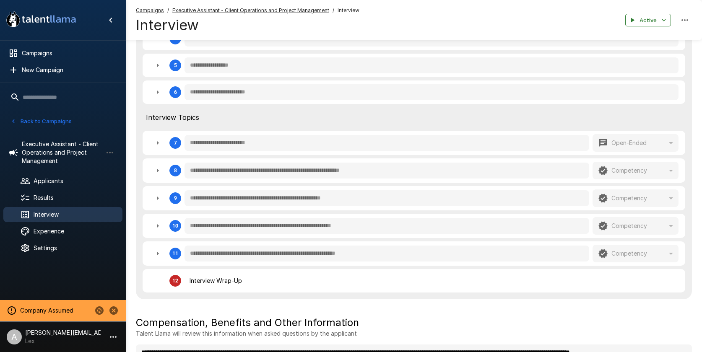
click at [156, 168] on icon "button" at bounding box center [158, 171] width 10 height 10
type textarea "*"
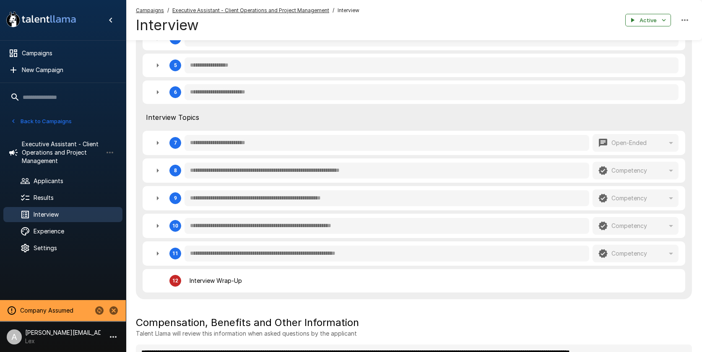
type textarea "*"
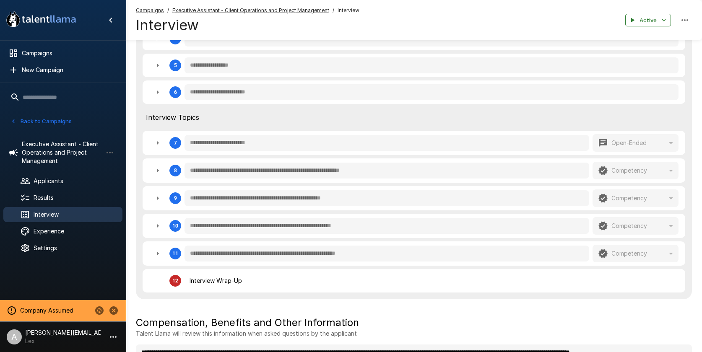
type textarea "*"
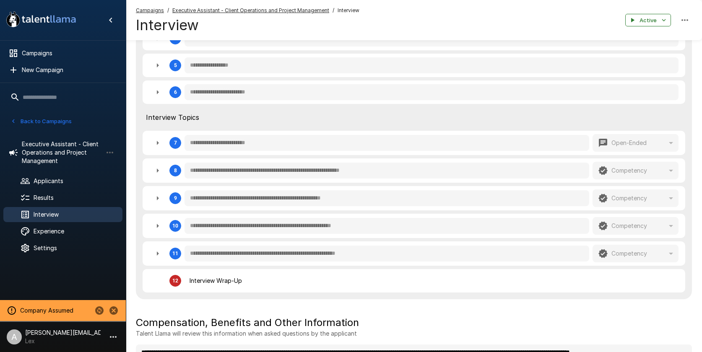
type textarea "*"
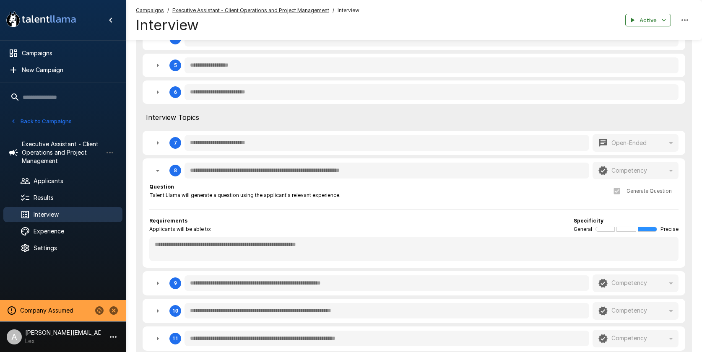
click at [156, 168] on icon "button" at bounding box center [158, 171] width 10 height 10
type textarea "*"
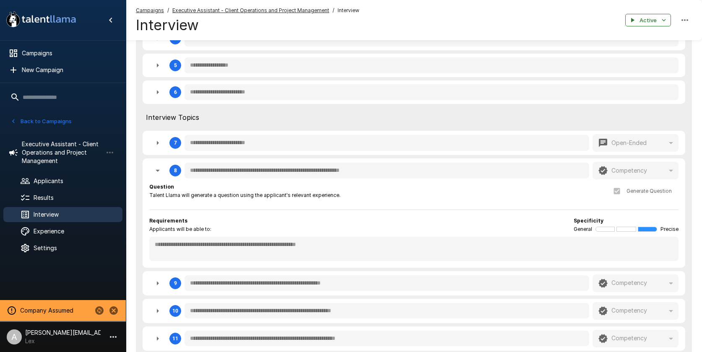
type textarea "*"
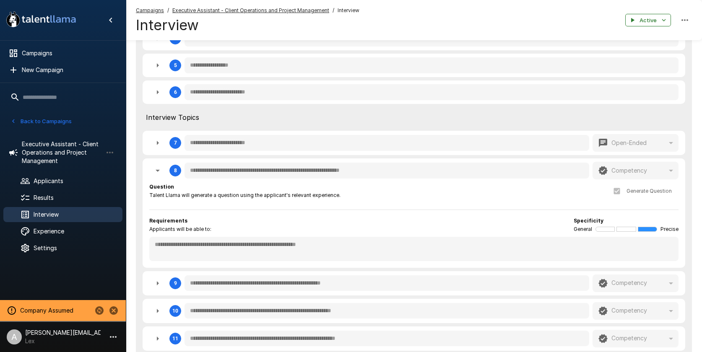
type textarea "*"
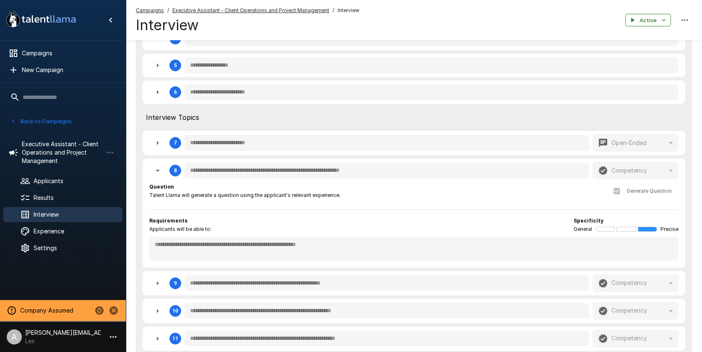
type textarea "*"
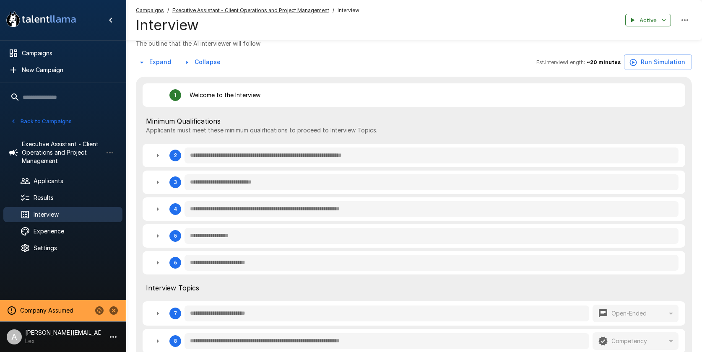
scroll to position [0, 0]
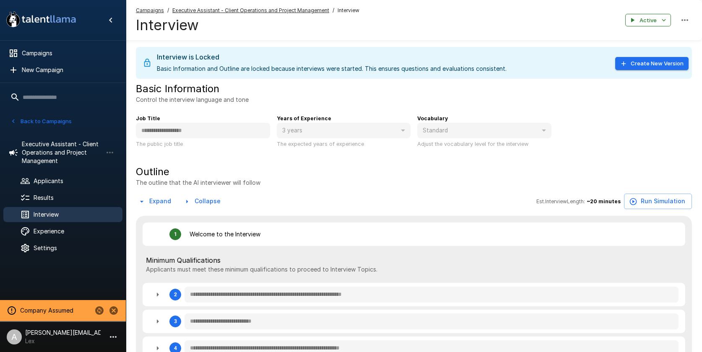
type textarea "*"
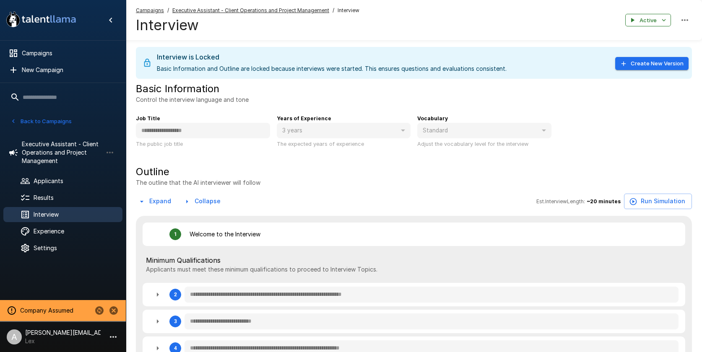
type textarea "*"
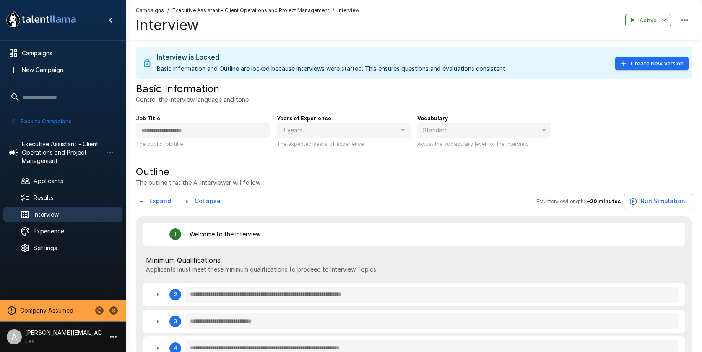
type textarea "*"
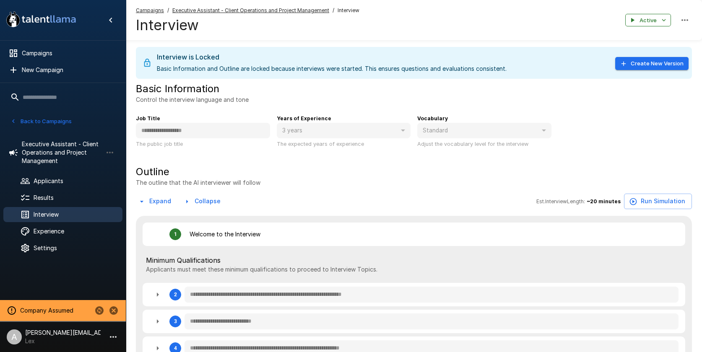
type textarea "*"
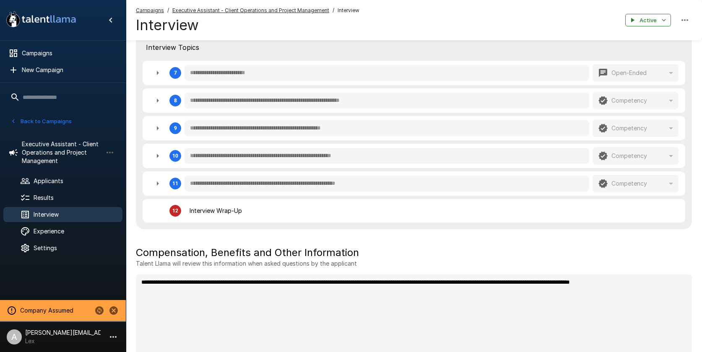
scroll to position [353, 0]
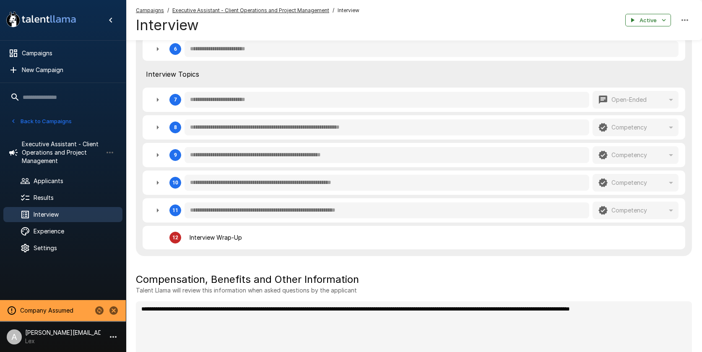
click at [156, 157] on icon "button" at bounding box center [158, 155] width 10 height 10
type textarea "*"
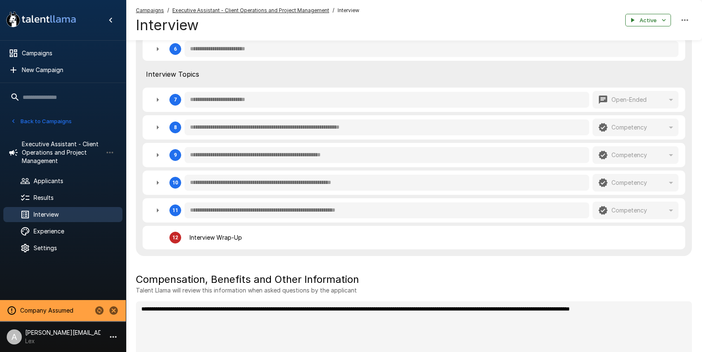
type textarea "*"
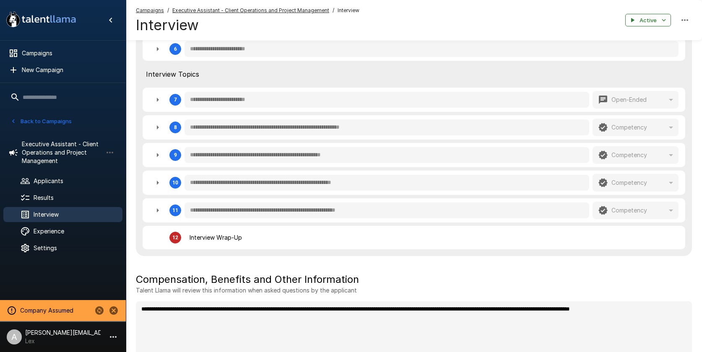
type textarea "*"
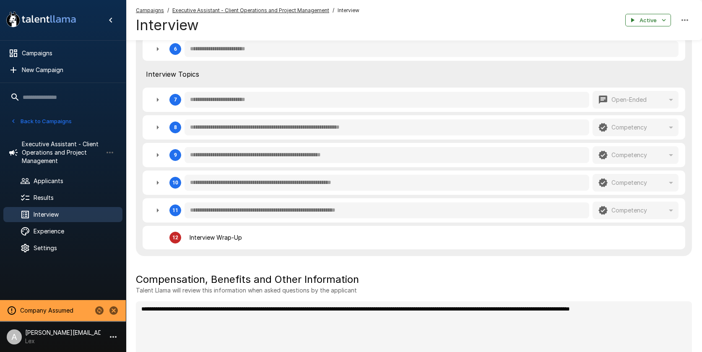
type textarea "*"
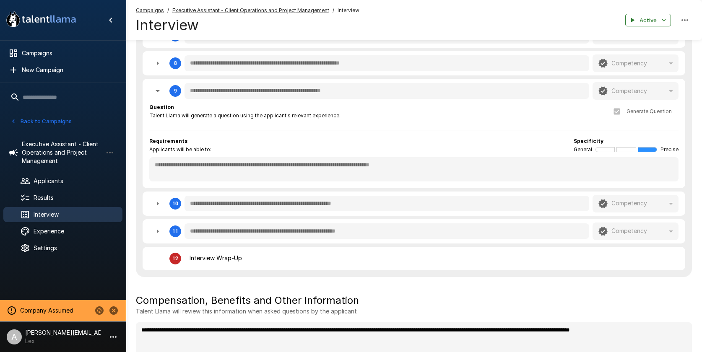
scroll to position [419, 0]
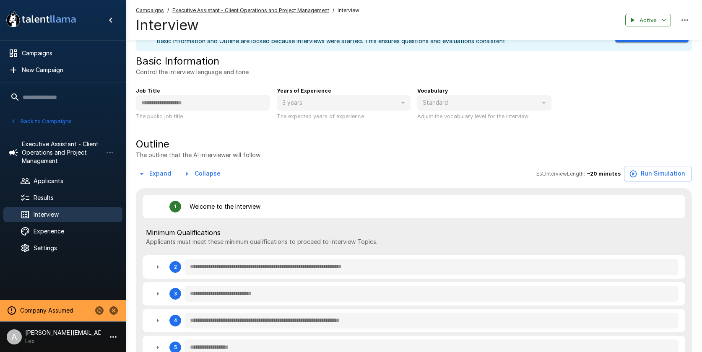
click at [74, 335] on p "[PERSON_NAME][EMAIL_ADDRESS][DOMAIN_NAME]" at bounding box center [63, 333] width 76 height 8
type textarea "*"
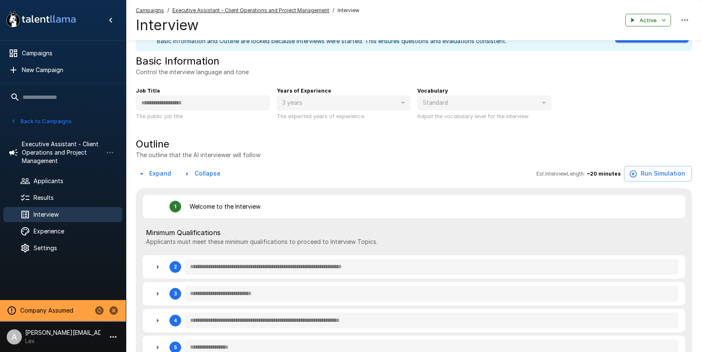
type textarea "*"
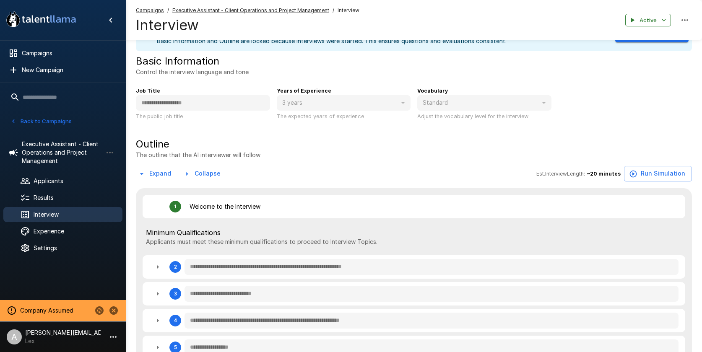
type textarea "*"
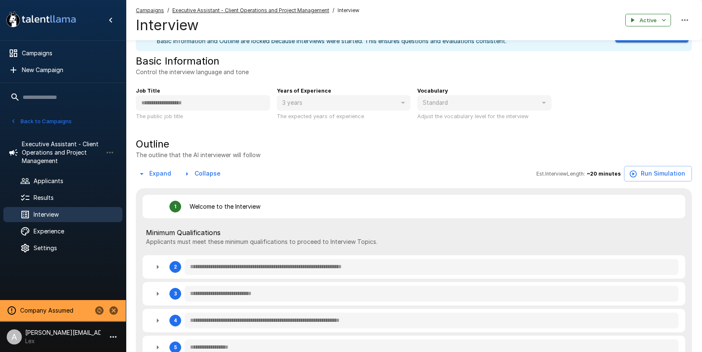
type textarea "*"
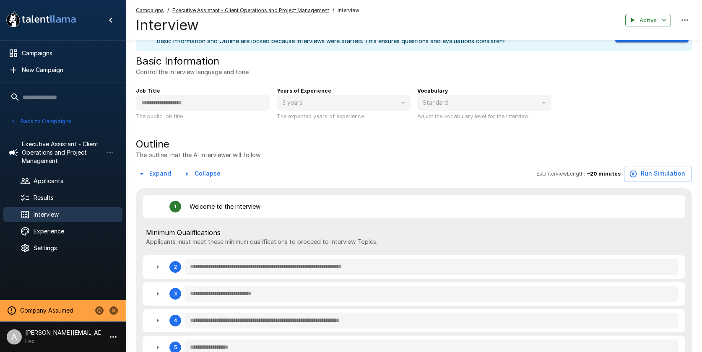
type textarea "*"
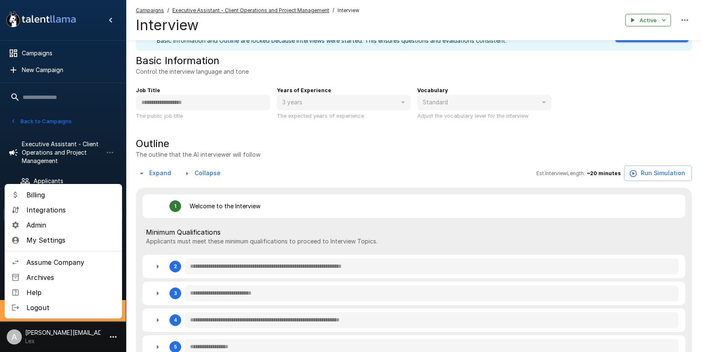
type textarea "*"
click at [52, 228] on span "Admin" at bounding box center [70, 225] width 89 height 10
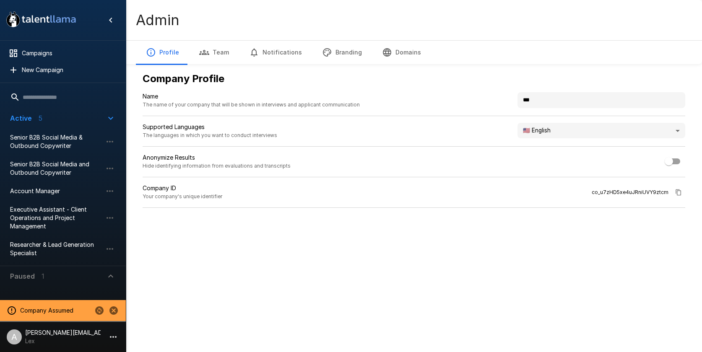
click at [228, 52] on button "Team" at bounding box center [214, 52] width 50 height 23
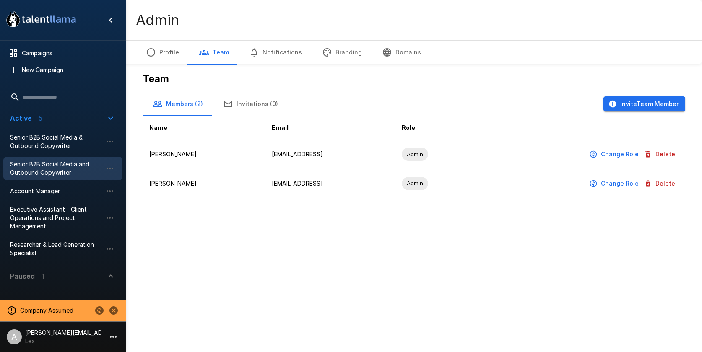
click at [55, 157] on div "Senior B2B Social Media and Outbound Copywriter" at bounding box center [62, 168] width 119 height 23
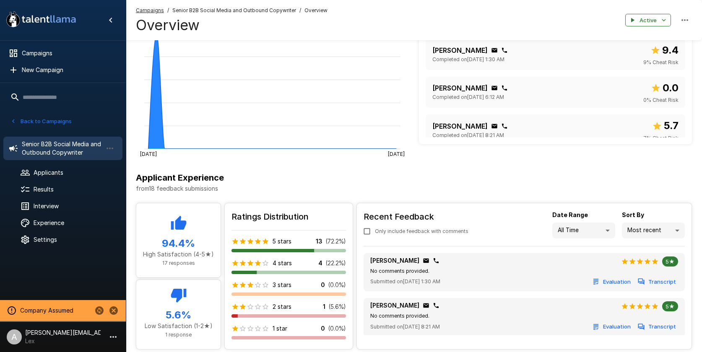
scroll to position [203, 0]
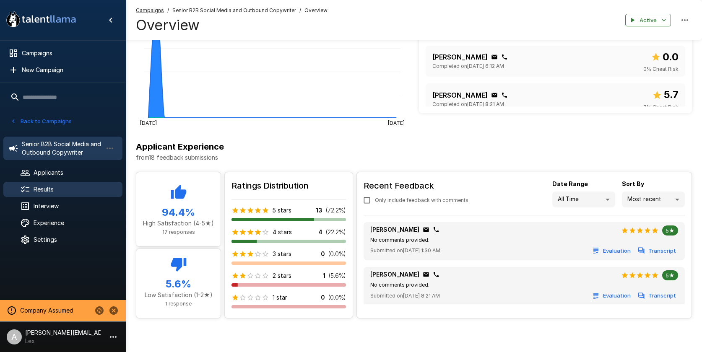
drag, startPoint x: 59, startPoint y: 205, endPoint x: 61, endPoint y: 188, distance: 16.6
click at [61, 188] on ul "Senior B2B Social Media and Outbound Copywriter Applicants Results Interview Ex…" at bounding box center [63, 191] width 126 height 122
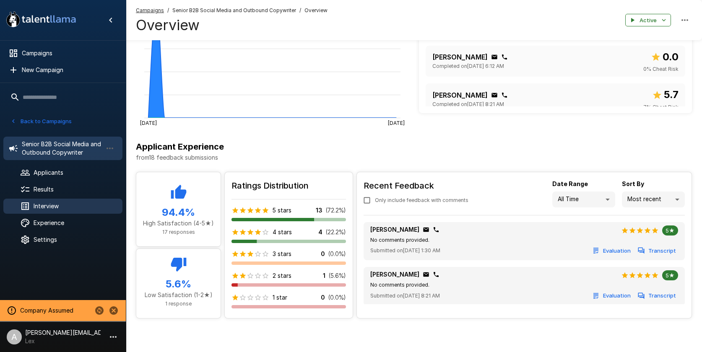
click at [62, 203] on span "Interview" at bounding box center [75, 206] width 82 height 8
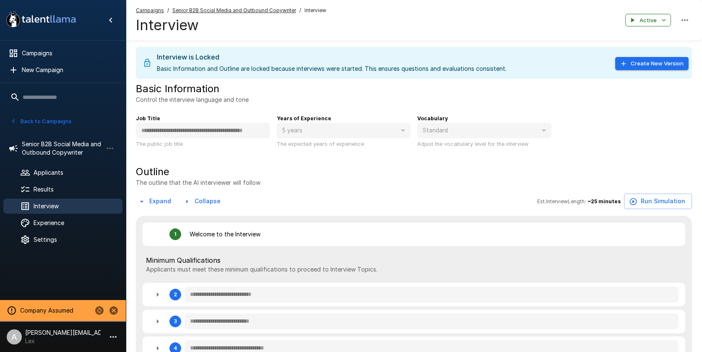
click at [53, 123] on button "Back to Campaigns" at bounding box center [40, 121] width 65 height 13
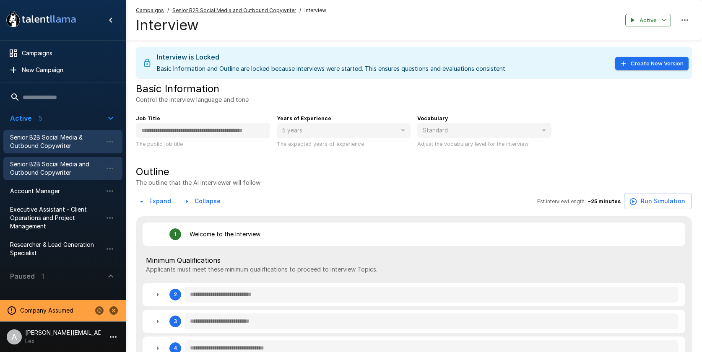
click at [61, 146] on span "Senior B2B Social Media & Outbound Copywriter" at bounding box center [56, 141] width 92 height 17
